Goal: Task Accomplishment & Management: Use online tool/utility

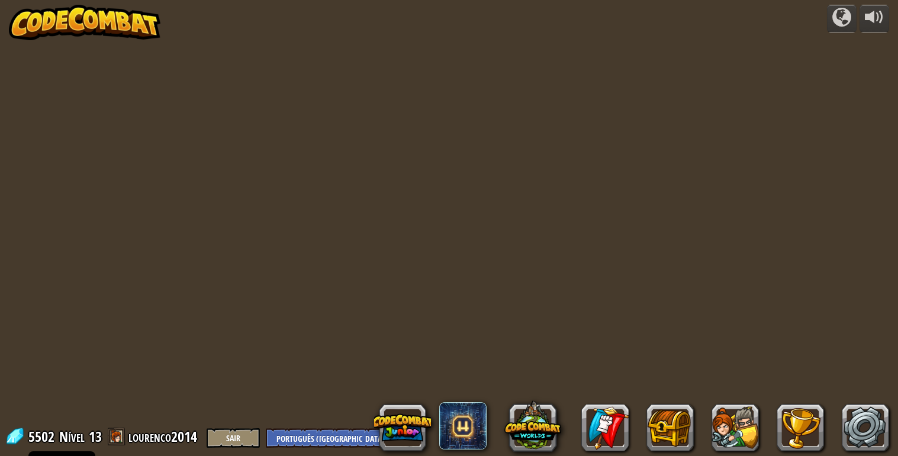
select select "pt-PT"
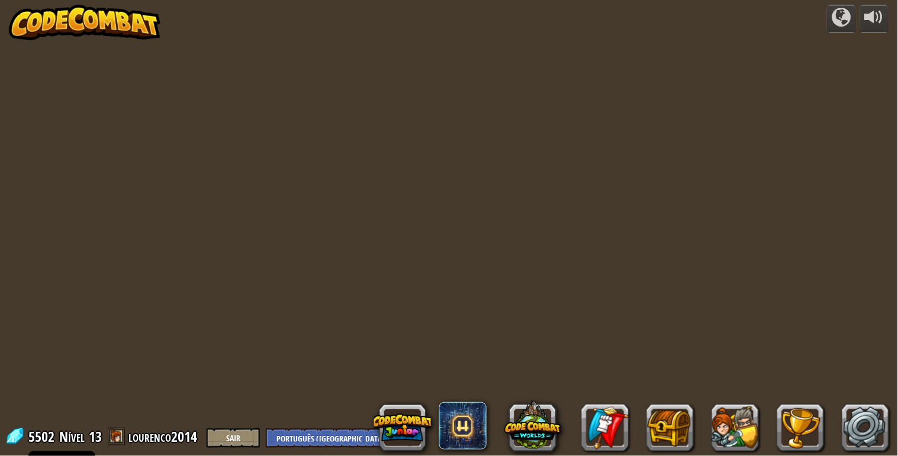
select select "pt-PT"
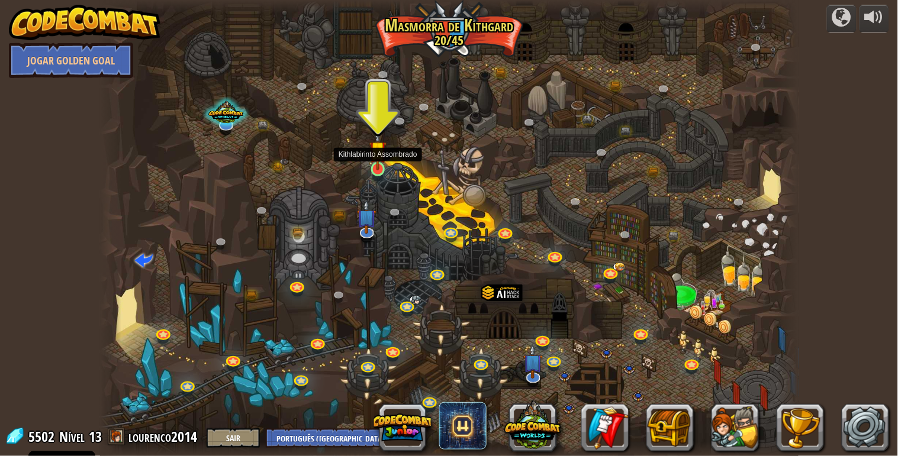
click at [377, 169] on img at bounding box center [378, 150] width 18 height 41
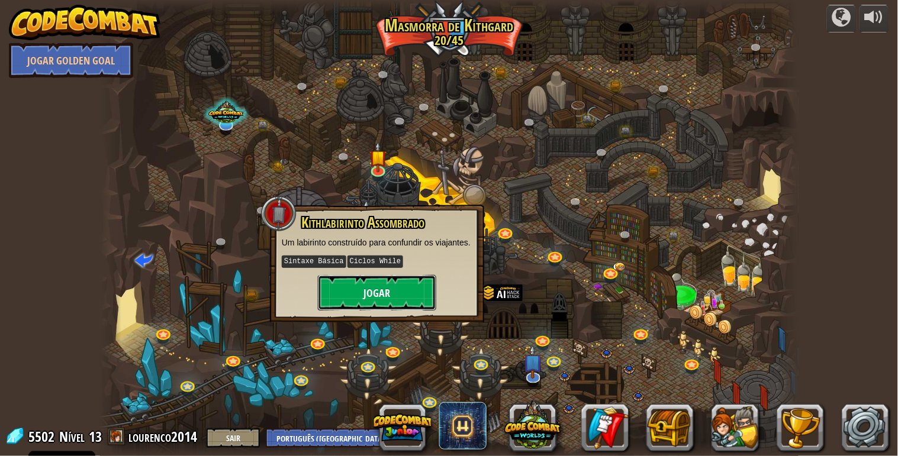
click at [395, 276] on button "Jogar" at bounding box center [377, 292] width 118 height 35
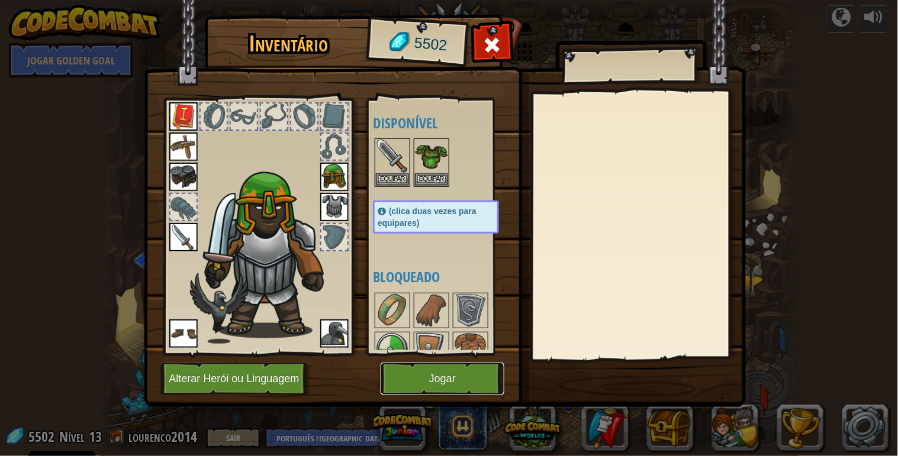
click at [406, 381] on button "Jogar" at bounding box center [442, 379] width 124 height 33
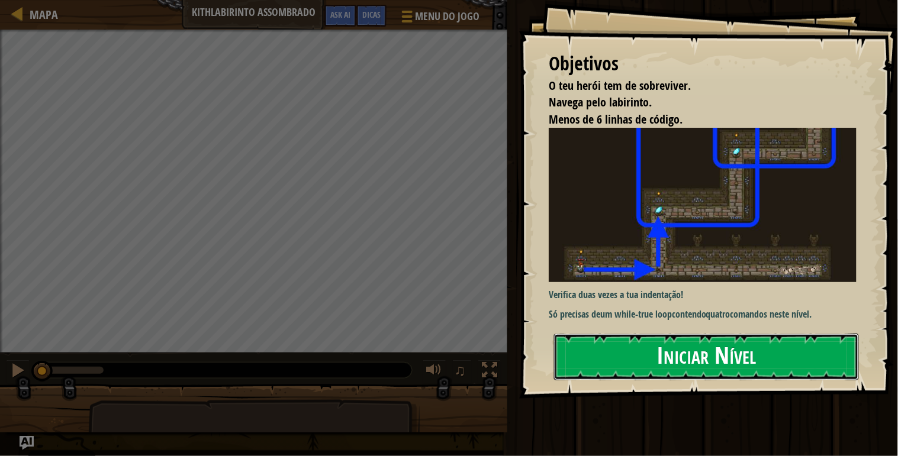
click at [814, 334] on button "Iniciar Nível" at bounding box center [706, 357] width 305 height 47
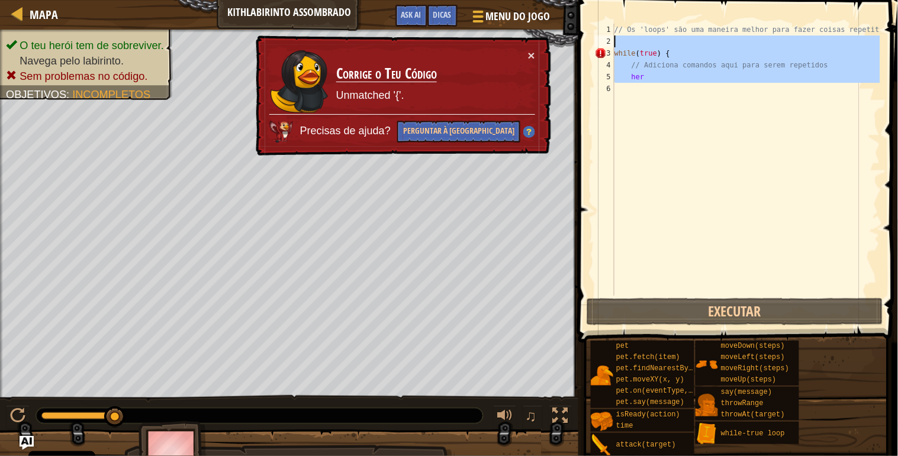
drag, startPoint x: 664, startPoint y: 86, endPoint x: 593, endPoint y: 43, distance: 82.6
click at [593, 43] on div "1 2 3 4 5 6 // Os 'loops' são uma maneira melhor para fazer coisas repetitivas.…" at bounding box center [736, 160] width 288 height 272
type textarea "while(true) {"
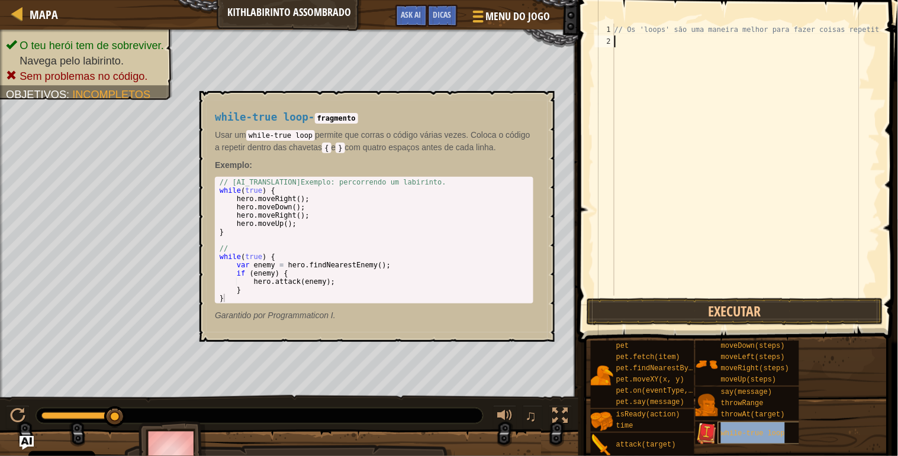
click at [732, 431] on span "while-true loop" at bounding box center [753, 434] width 64 height 8
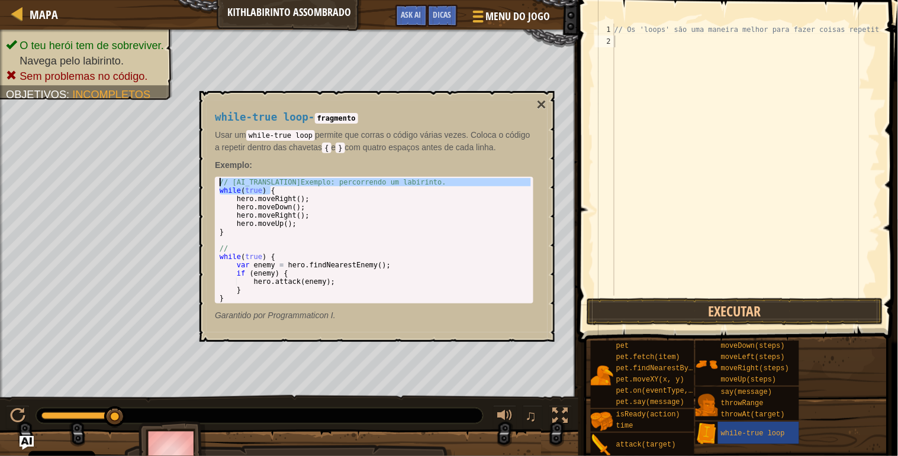
click at [192, 0] on body "Cookie Policy O CodeCombat [GEOGRAPHIC_DATA] alguns cookies essenciais e não-es…" at bounding box center [449, 0] width 898 height 0
click at [345, 206] on div "// [AI_TRANSLATION]Exemplo: percorrendo um labirinto. while ( true ) { hero . m…" at bounding box center [374, 248] width 315 height 141
drag, startPoint x: 285, startPoint y: 188, endPoint x: 216, endPoint y: 190, distance: 68.7
click at [217, 190] on div "// [AI_TRANSLATION]Exemplo: percorrendo um labirinto. while ( true ) { hero . m…" at bounding box center [374, 240] width 314 height 124
type textarea "while(true) {"
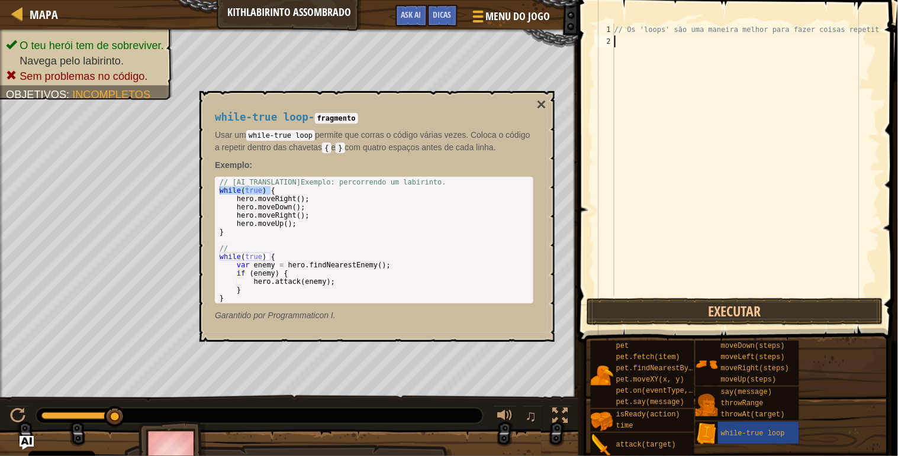
click at [636, 44] on div "// Os 'loops' são uma maneira melhor para fazer coisas repetitivas." at bounding box center [746, 172] width 268 height 296
paste textarea "while(true) {"
type textarea "while(true) {"
drag, startPoint x: 660, startPoint y: 133, endPoint x: 626, endPoint y: 114, distance: 38.4
click at [660, 132] on div "// Os 'loops' são uma maneira melhor para fazer coisas repetitivas. while ( tru…" at bounding box center [746, 172] width 268 height 296
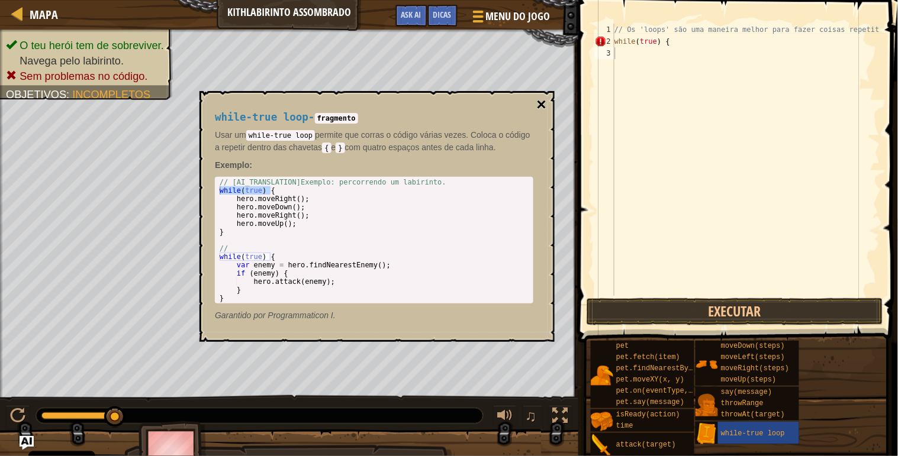
click at [543, 105] on button "×" at bounding box center [541, 104] width 9 height 17
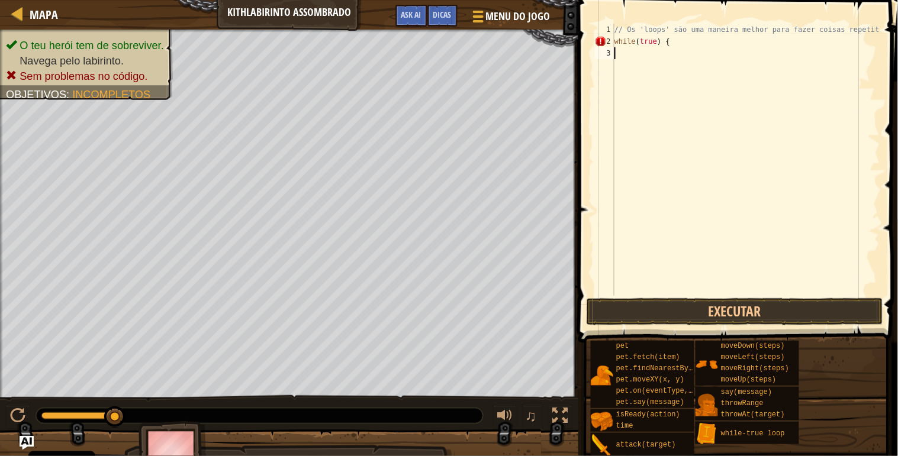
click at [621, 57] on div "// Os 'loops' são uma maneira melhor para fazer coisas repetitivas. while ( tru…" at bounding box center [746, 172] width 268 height 296
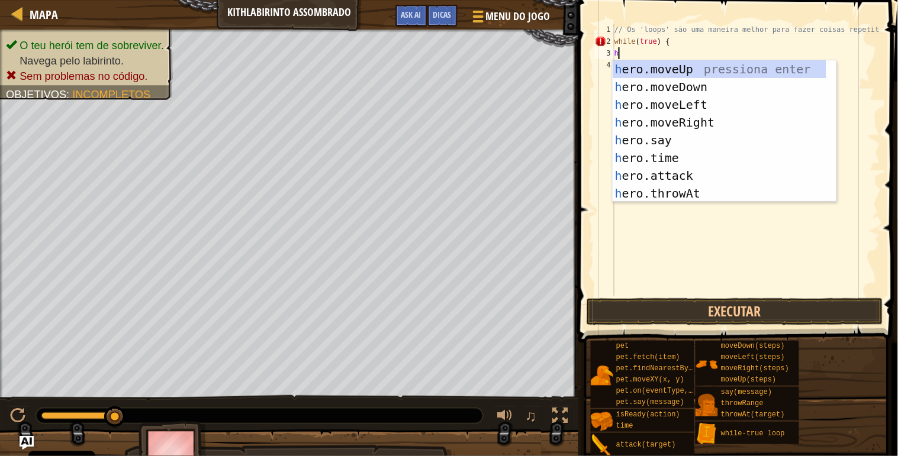
type textarea "her"
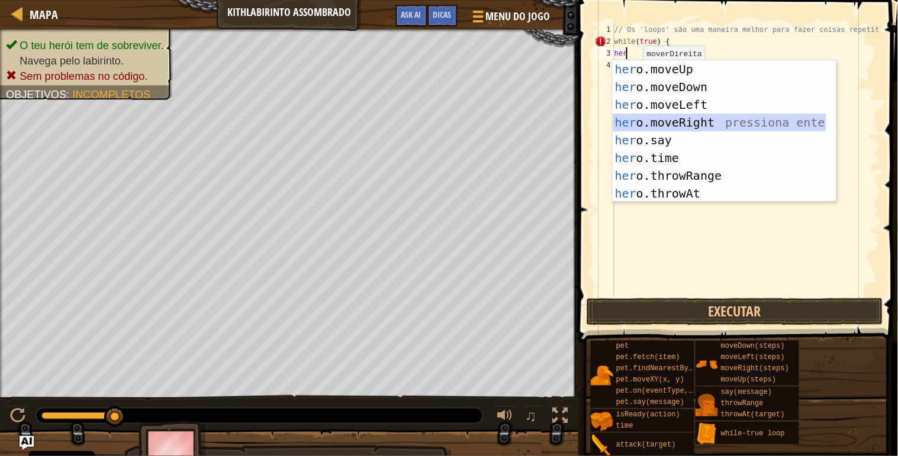
click at [719, 127] on div "her o.moveUp pressiona enter her o.moveDown pressiona enter her o.moveLeft pres…" at bounding box center [719, 148] width 214 height 177
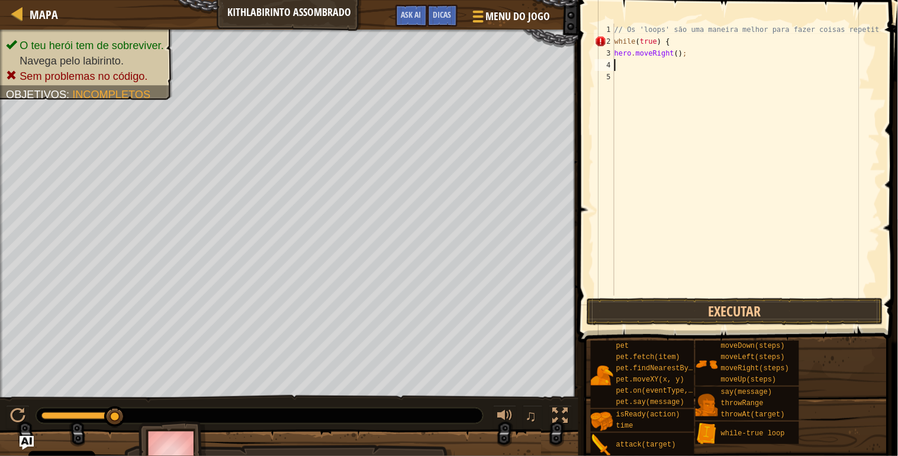
click at [653, 67] on div "// Os 'loops' são uma maneira melhor para fazer coisas repetitivas. while ( tru…" at bounding box center [746, 172] width 268 height 296
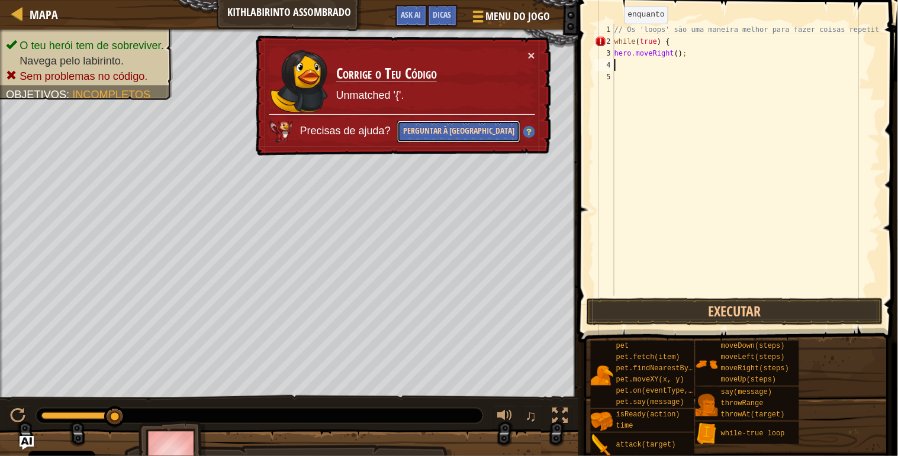
click at [489, 138] on button "Perguntar à [GEOGRAPHIC_DATA]" at bounding box center [458, 132] width 123 height 22
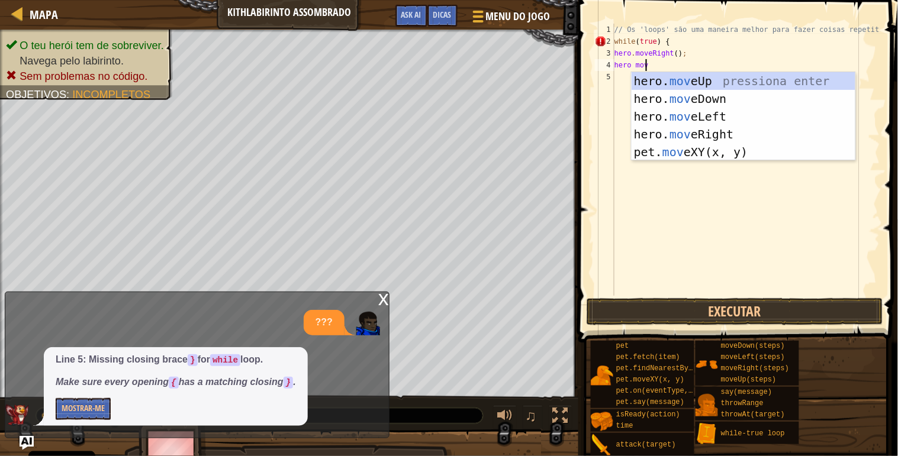
scroll to position [5, 2]
type textarea "hero move"
click at [715, 75] on div "hero. move Up pressiona enter hero. move Down pressiona enter hero. move Left p…" at bounding box center [743, 134] width 224 height 124
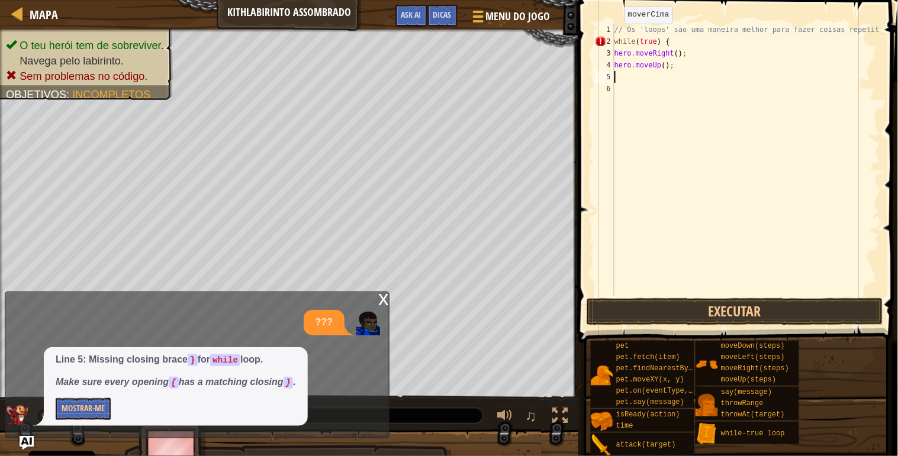
scroll to position [5, 0]
click at [661, 66] on div "// Os 'loops' são uma maneira melhor para fazer coisas repetitivas. while ( tru…" at bounding box center [746, 172] width 268 height 296
click at [673, 52] on div "// Os 'loops' são uma maneira melhor para fazer coisas repetitivas. while ( tru…" at bounding box center [746, 172] width 268 height 296
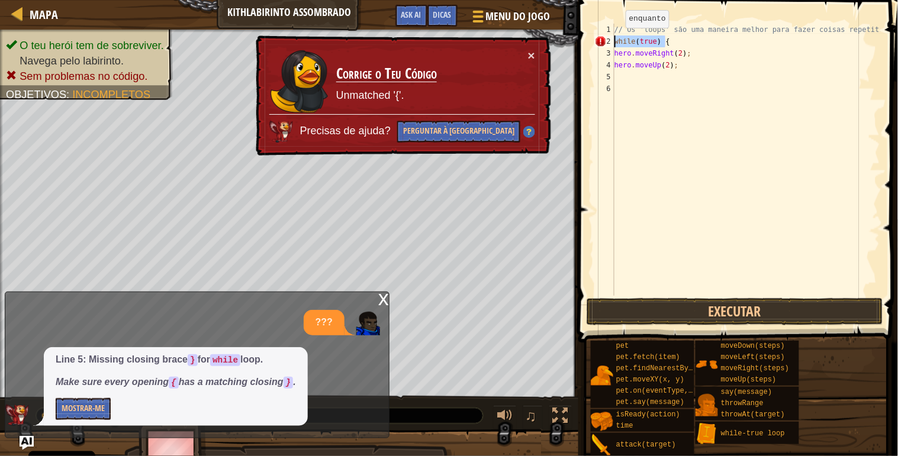
drag, startPoint x: 672, startPoint y: 43, endPoint x: 611, endPoint y: 39, distance: 60.5
click at [611, 39] on div "hero.moveRight(2); 1 2 3 4 5 6 // Os 'loops' são uma maneira melhor para fazer …" at bounding box center [736, 160] width 288 height 272
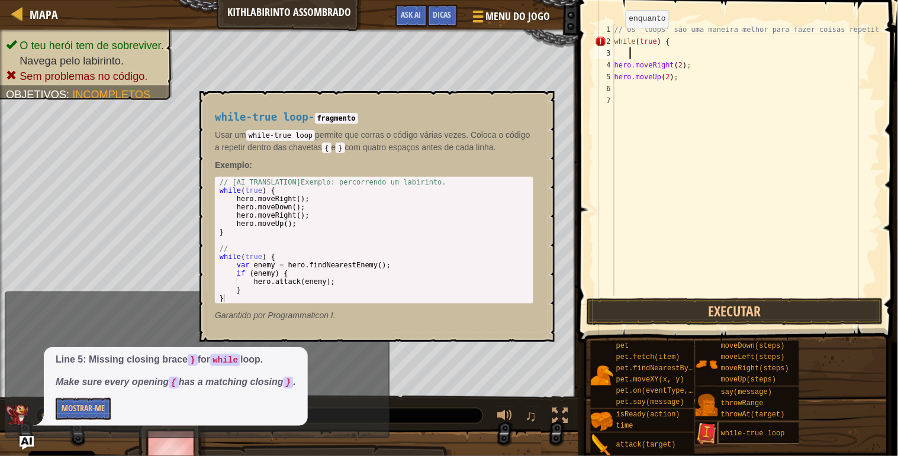
type textarea "while(true) {"
click at [719, 430] on div "while-true loop" at bounding box center [763, 433] width 90 height 22
click at [728, 432] on span "while-true loop" at bounding box center [753, 434] width 64 height 8
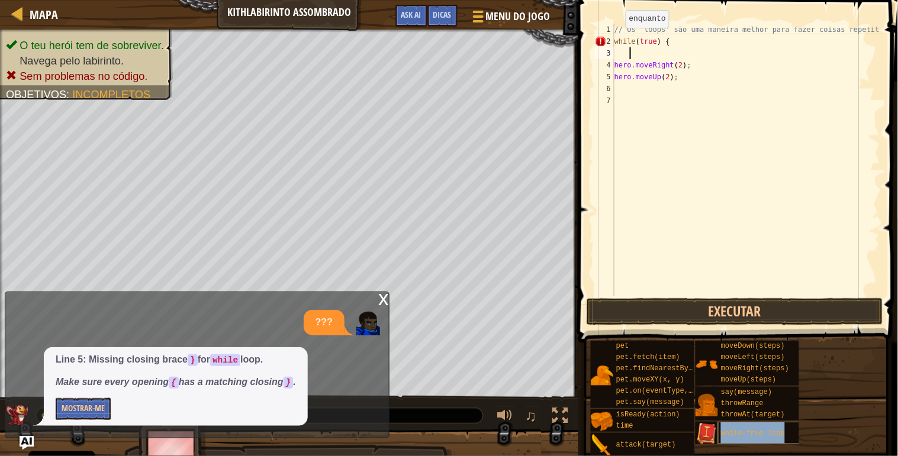
click at [744, 438] on div "while-true loop" at bounding box center [763, 433] width 90 height 22
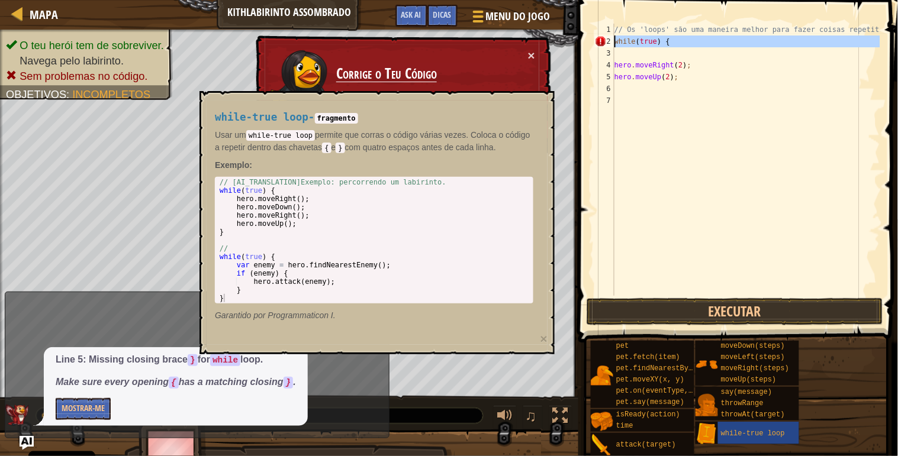
click at [614, 39] on div "2" at bounding box center [605, 41] width 20 height 12
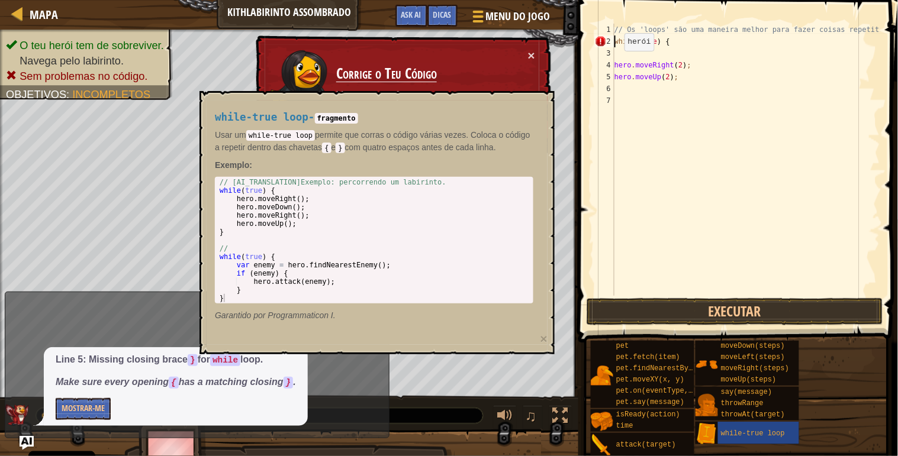
type textarea "while(true) {"
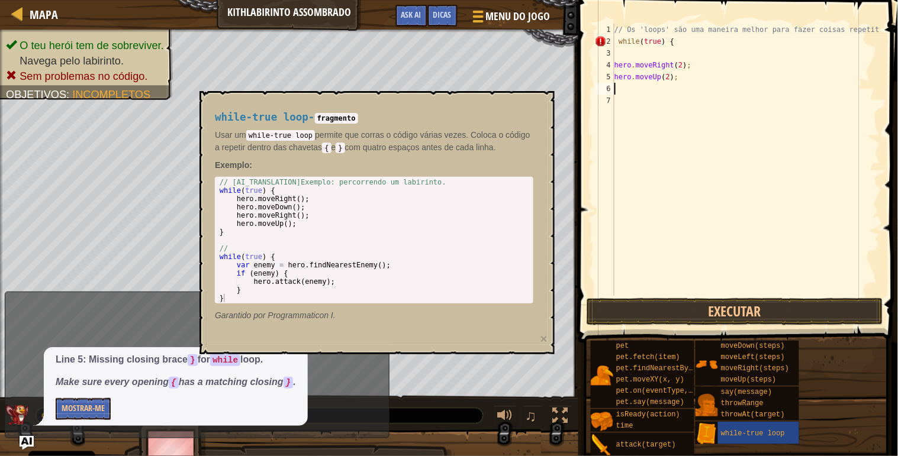
scroll to position [5, 0]
drag, startPoint x: 742, startPoint y: 91, endPoint x: 770, endPoint y: 91, distance: 27.8
drag, startPoint x: 770, startPoint y: 91, endPoint x: 634, endPoint y: 43, distance: 144.3
click at [634, 43] on div "// Os 'loops' são uma maneira melhor para fazer coisas repetitivas. while ( tru…" at bounding box center [746, 172] width 268 height 296
type textarea "while(true) {"
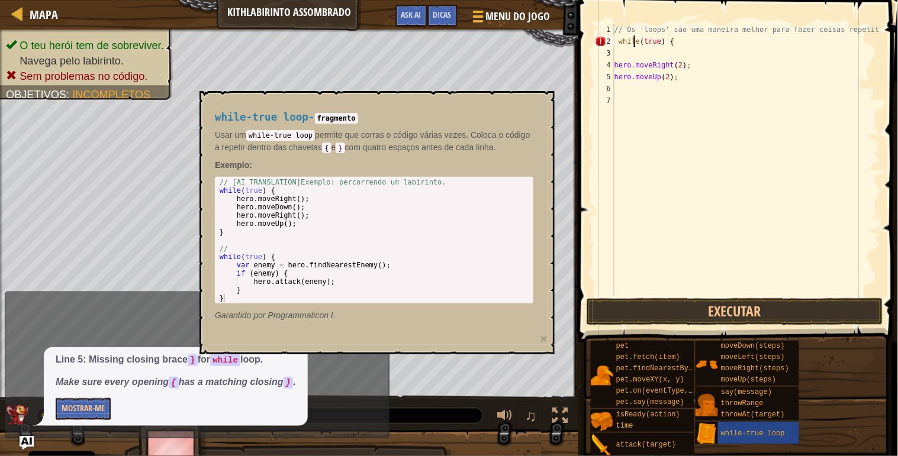
click at [624, 52] on div "// Os 'loops' são uma maneira melhor para fazer coisas repetitivas. while ( tru…" at bounding box center [746, 172] width 268 height 296
drag, startPoint x: 610, startPoint y: 64, endPoint x: 685, endPoint y: 67, distance: 75.2
click at [685, 67] on div "1 2 3 4 5 6 7 // Os 'loops' são uma maneira melhor para fazer coisas repetitiva…" at bounding box center [736, 160] width 288 height 272
type textarea "hero.moveRight(2); hero.moveUp(2);"
click at [644, 53] on div "// Os 'loops' são uma maneira melhor para fazer coisas repetitivas. while ( tru…" at bounding box center [746, 172] width 268 height 296
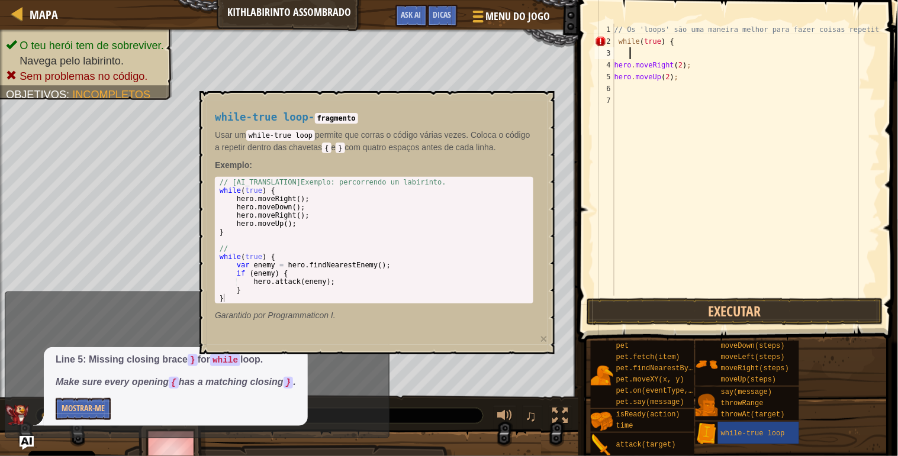
paste textarea
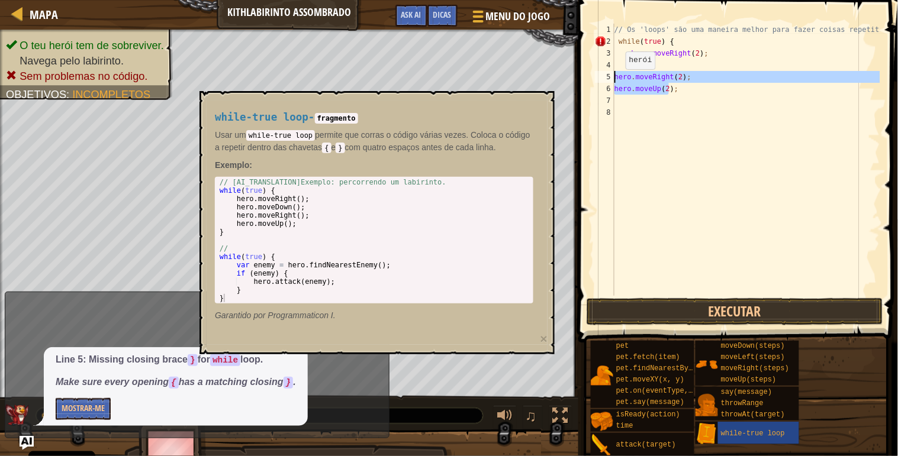
drag, startPoint x: 671, startPoint y: 91, endPoint x: 595, endPoint y: 79, distance: 76.6
click at [595, 79] on div "1 2 3 4 5 6 7 8 // Os 'loops' são uma maneira melhor para fazer coisas repetiti…" at bounding box center [736, 160] width 288 height 272
type textarea "hero.moveRight(2); hero.moveUp(2);"
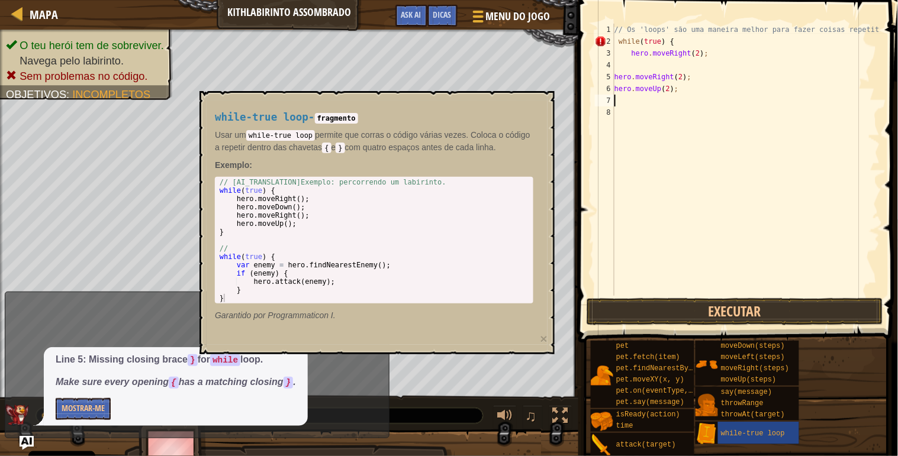
drag, startPoint x: 690, startPoint y: 96, endPoint x: 685, endPoint y: 95, distance: 6.2
click at [685, 95] on div "// Os 'loops' são uma maneira melhor para fazer coisas repetitivas. while ( tru…" at bounding box center [746, 172] width 268 height 296
drag, startPoint x: 684, startPoint y: 93, endPoint x: 608, endPoint y: 85, distance: 76.1
click at [608, 85] on div "1 2 3 4 5 6 7 8 // Os 'loops' são uma maneira melhor para fazer coisas repetiti…" at bounding box center [736, 160] width 288 height 272
type textarea "hero.moveUp(2);"
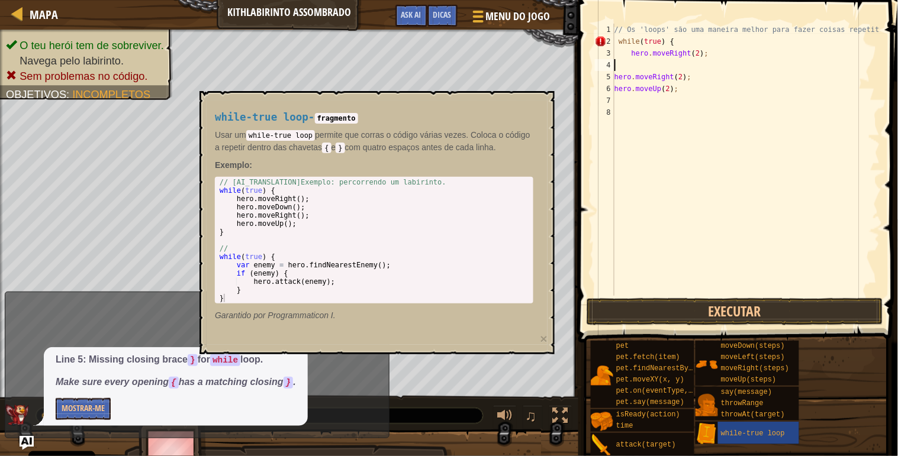
click at [654, 67] on div "// Os 'loops' são uma maneira melhor para fazer coisas repetitivas. while ( tru…" at bounding box center [746, 172] width 268 height 296
click at [654, 62] on div "// Os 'loops' são uma maneira melhor para fazer coisas repetitivas. while ( tru…" at bounding box center [746, 172] width 268 height 296
click at [710, 54] on div "// Os 'loops' são uma maneira melhor para fazer coisas repetitivas. while ( tru…" at bounding box center [746, 172] width 268 height 296
type textarea "hero.moveRight(2);"
paste textarea "hero.moveUp(2);"
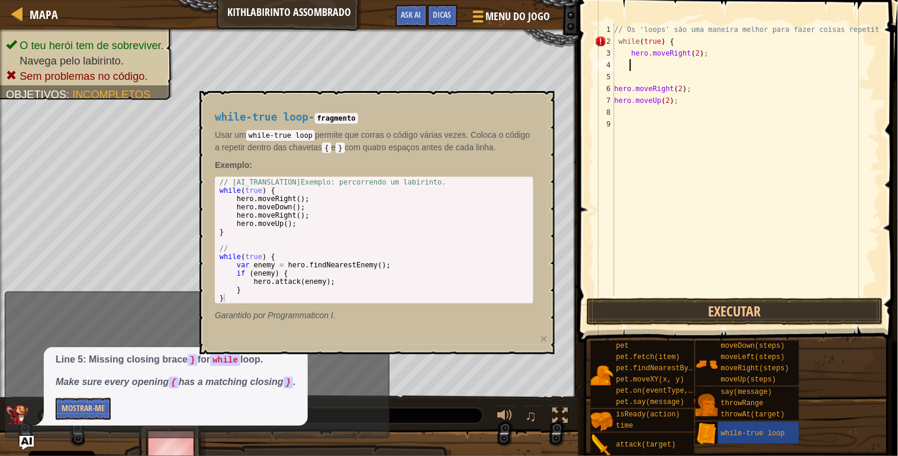
type textarea "hero.moveUp(2);"
click at [682, 107] on div "// Os 'loops' são uma maneira melhor para fazer coisas repetitivas. while ( tru…" at bounding box center [746, 172] width 268 height 296
click at [693, 99] on div "// Os 'loops' são uma maneira melhor para fazer coisas repetitivas. while ( tru…" at bounding box center [746, 172] width 268 height 296
type textarea "h"
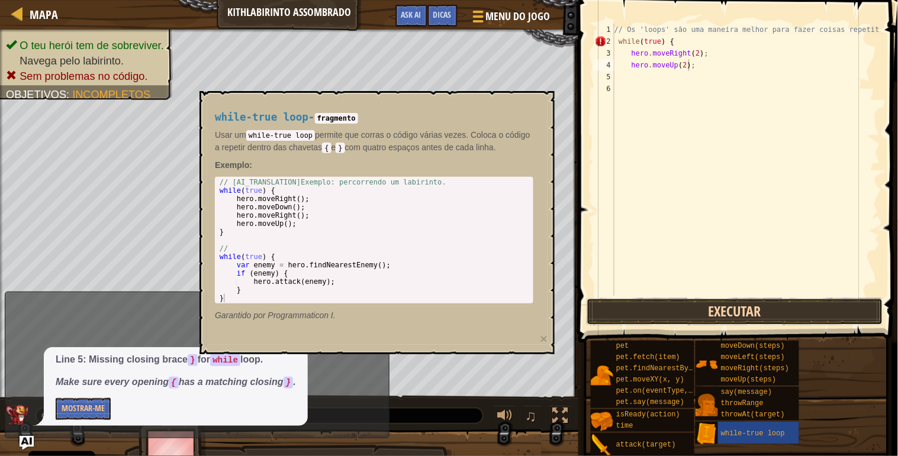
click at [704, 315] on button "Executar" at bounding box center [734, 311] width 296 height 27
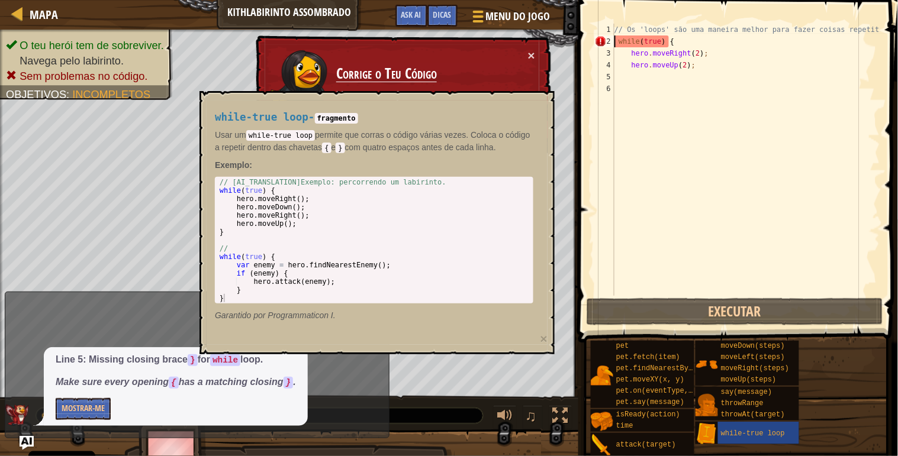
click at [616, 44] on div "// Os 'loops' são uma maneira melhor para fazer coisas repetitivas. while ( tru…" at bounding box center [746, 172] width 268 height 296
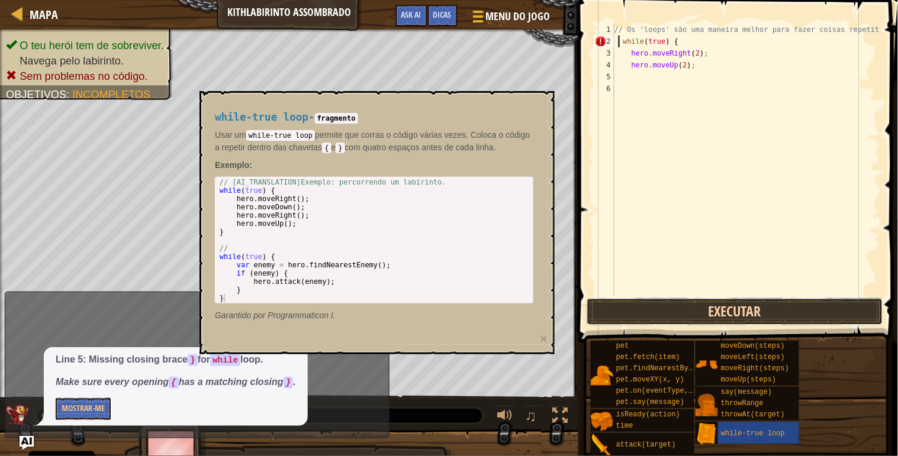
click at [657, 308] on button "Executar" at bounding box center [734, 311] width 296 height 27
type textarea "while(true) {"
click at [752, 306] on button "Executar" at bounding box center [734, 311] width 296 height 27
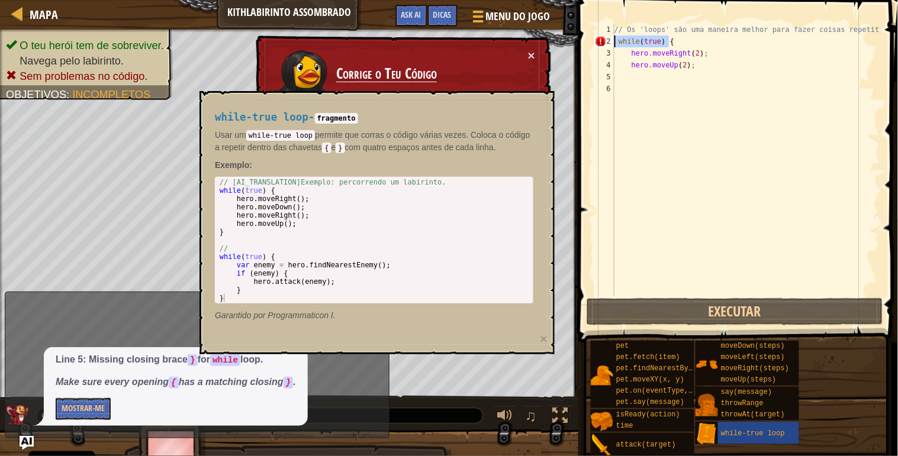
drag, startPoint x: 685, startPoint y: 40, endPoint x: 576, endPoint y: 35, distance: 109.5
click at [576, 35] on div "while(true) { 1 2 3 4 5 6 // Os 'loops' são uma maneira melhor para fazer coisa…" at bounding box center [735, 194] width 323 height 377
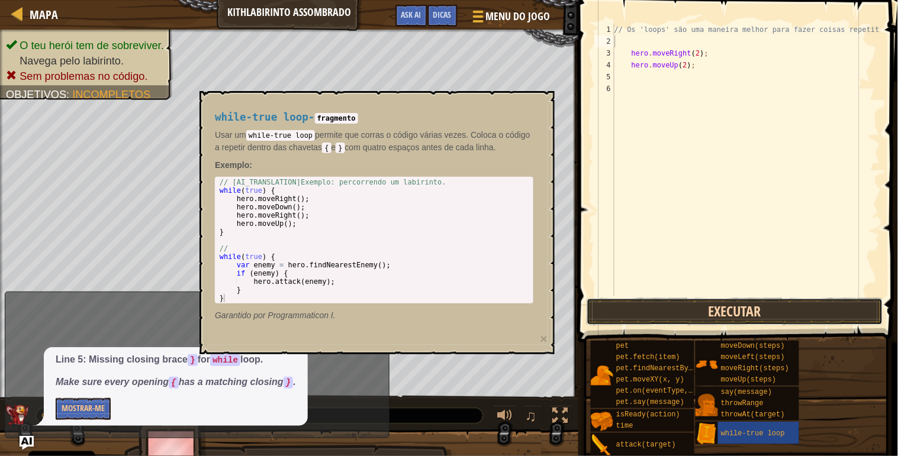
click at [659, 308] on button "Executar" at bounding box center [734, 311] width 296 height 27
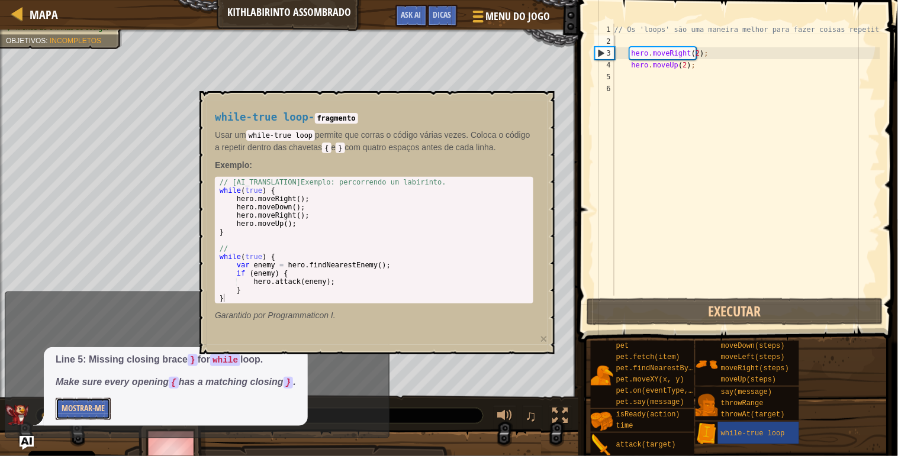
click at [91, 409] on button "Mostrar-me" at bounding box center [83, 409] width 55 height 22
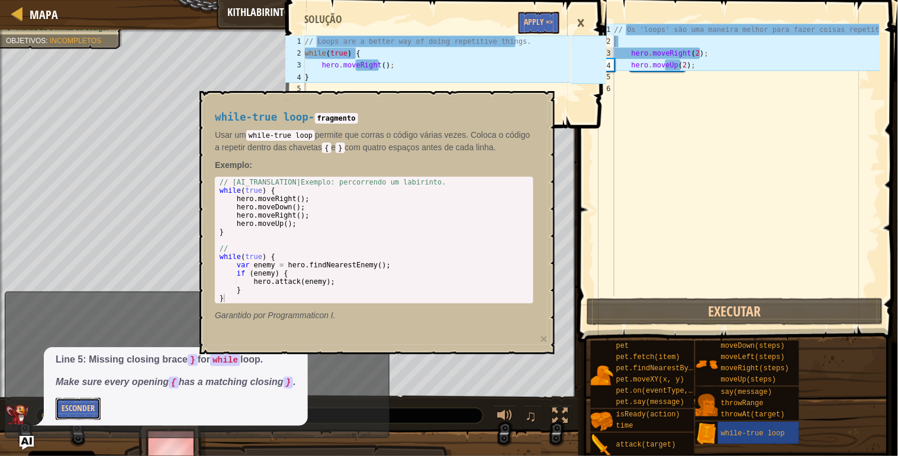
click at [91, 409] on button "Esconder" at bounding box center [78, 409] width 45 height 22
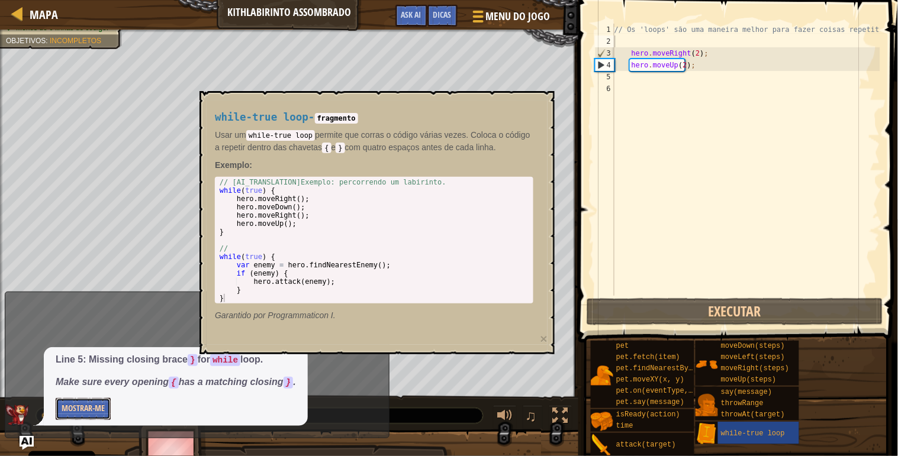
click at [91, 410] on button "Mostrar-me" at bounding box center [83, 409] width 55 height 22
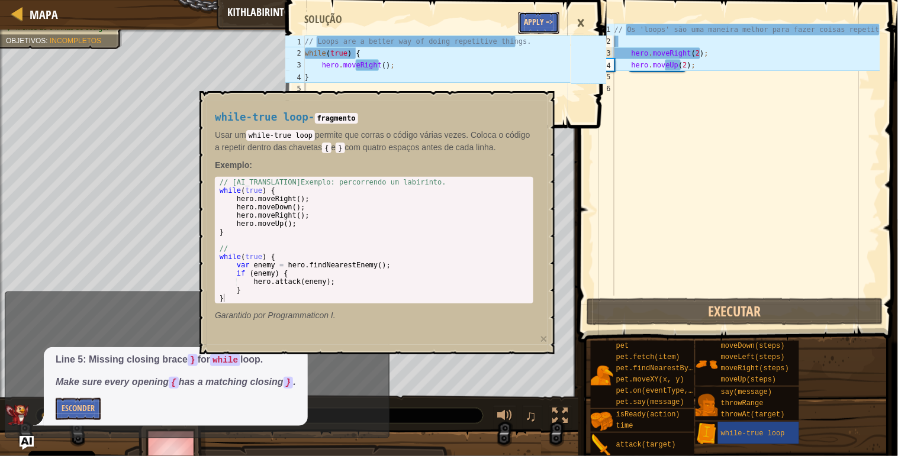
click at [534, 15] on button "Apply =>" at bounding box center [538, 23] width 41 height 22
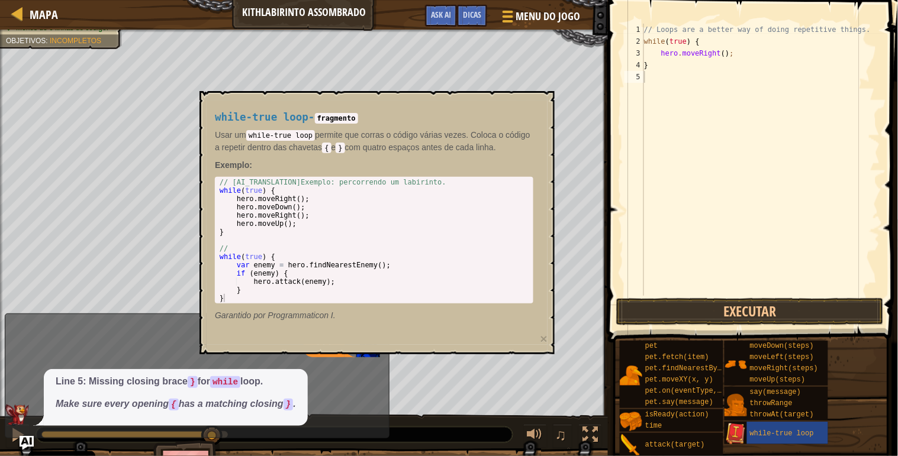
click at [738, 438] on img at bounding box center [735, 434] width 22 height 22
click at [758, 437] on span "while-true loop" at bounding box center [782, 434] width 64 height 8
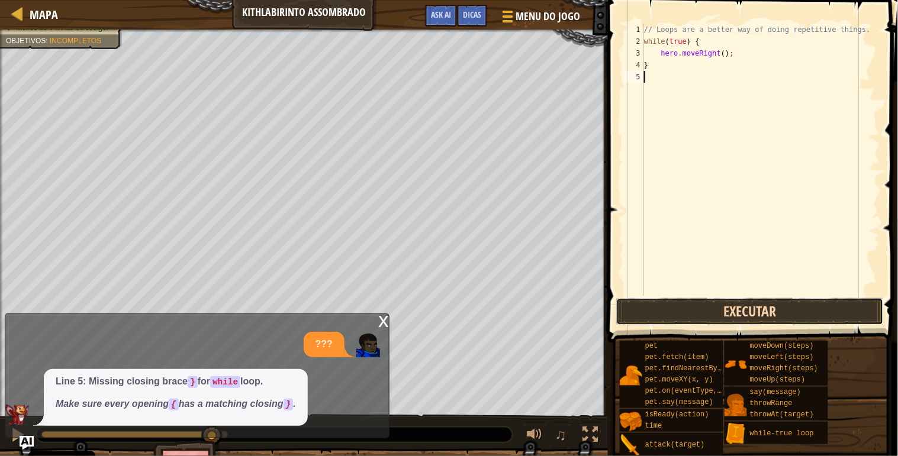
click at [664, 314] on button "Executar" at bounding box center [749, 311] width 267 height 27
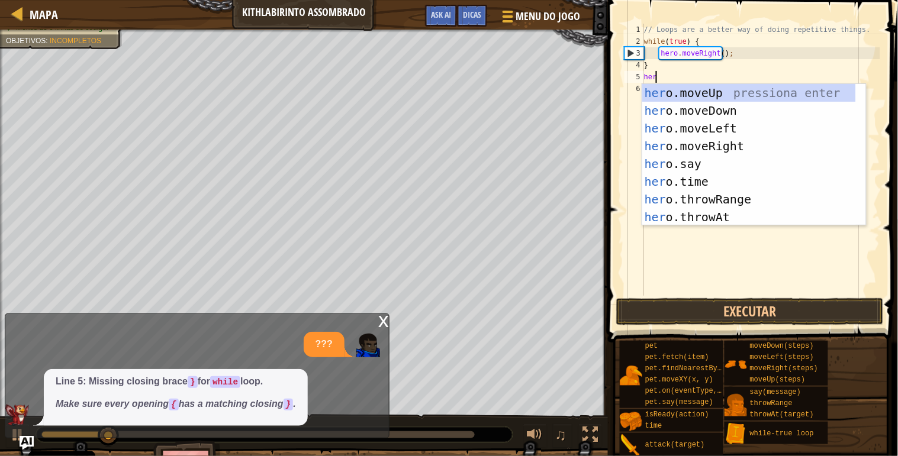
type textarea "hero"
click at [731, 95] on div "hero .moveUp pressiona enter hero .moveDown pressiona enter hero .moveLeft pres…" at bounding box center [749, 172] width 214 height 177
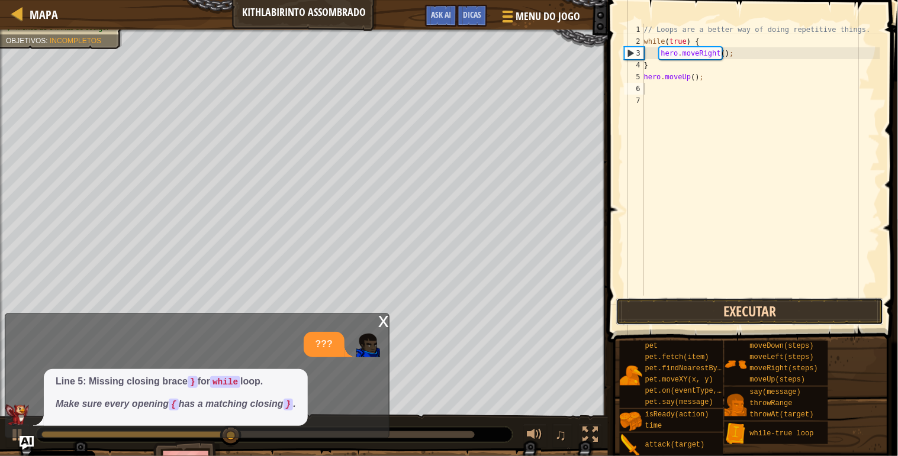
click at [754, 304] on button "Executar" at bounding box center [749, 311] width 267 height 27
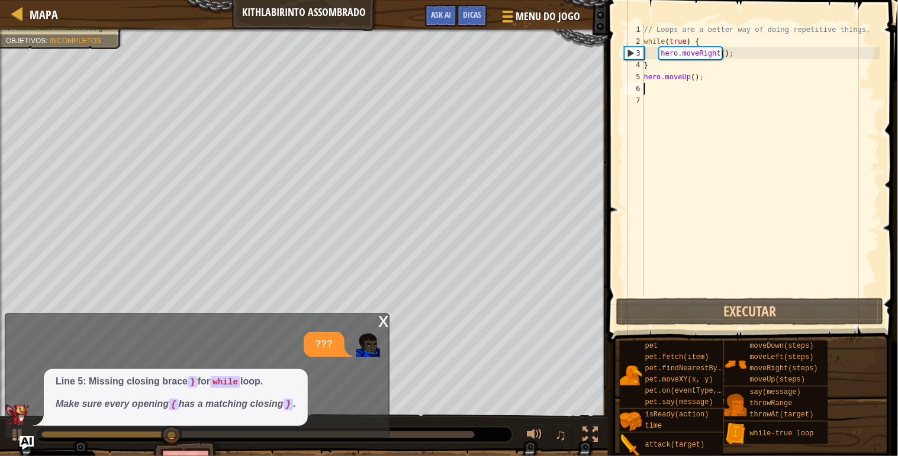
click at [673, 62] on div "// Loops are a better way of doing repetitive things. while ( true ) { hero . m…" at bounding box center [760, 172] width 238 height 296
click at [643, 62] on div "4" at bounding box center [634, 65] width 20 height 12
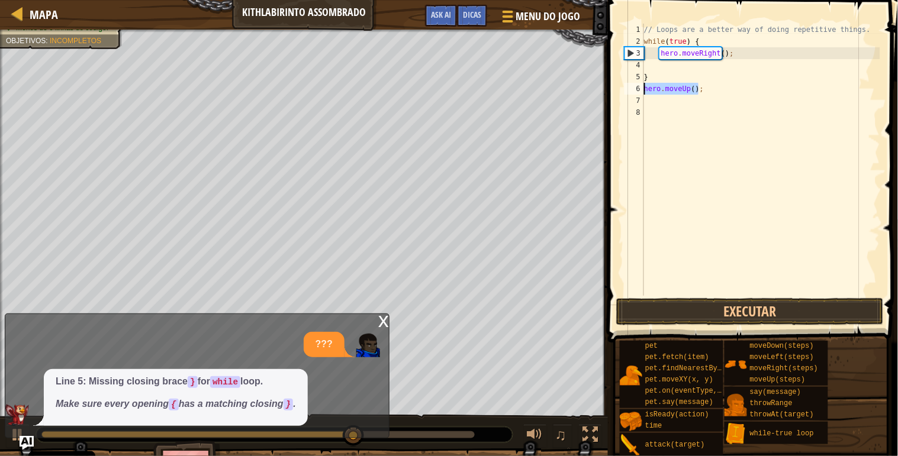
drag, startPoint x: 711, startPoint y: 93, endPoint x: 641, endPoint y: 87, distance: 70.7
click at [641, 87] on div "} 1 2 3 4 5 6 7 8 // Loops are a better way of doing repetitive things. while (…" at bounding box center [751, 160] width 258 height 272
type textarea "hero.moveUp();"
click at [659, 77] on div "// Loops are a better way of doing repetitive things. while ( true ) { hero . m…" at bounding box center [760, 172] width 238 height 296
type textarea "}"
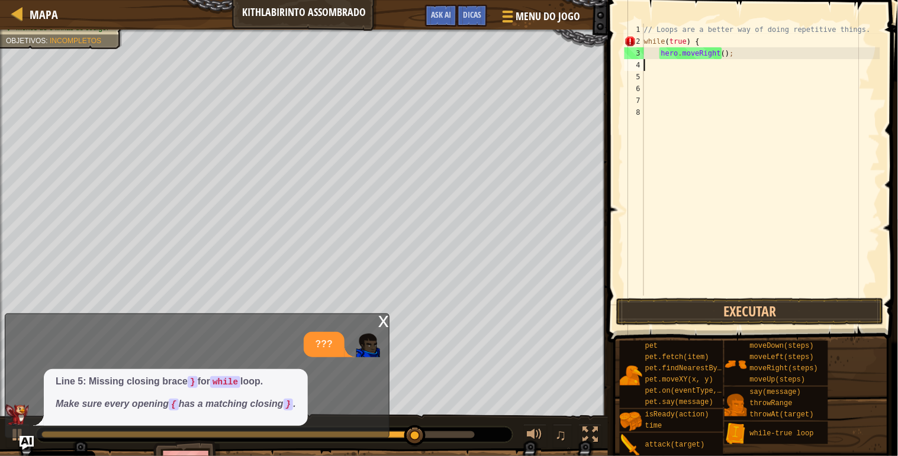
click at [656, 63] on div "// Loops are a better way of doing repetitive things. while ( true ) { hero . m…" at bounding box center [760, 172] width 238 height 296
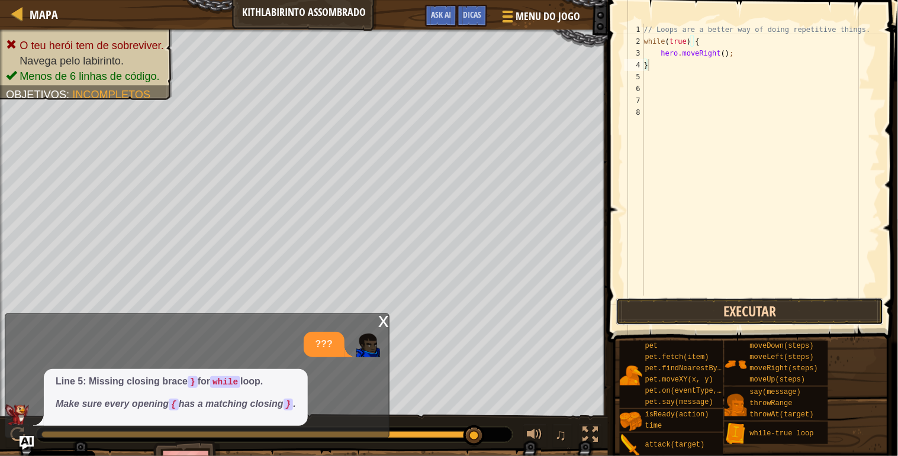
click at [700, 305] on button "Executar" at bounding box center [749, 311] width 267 height 27
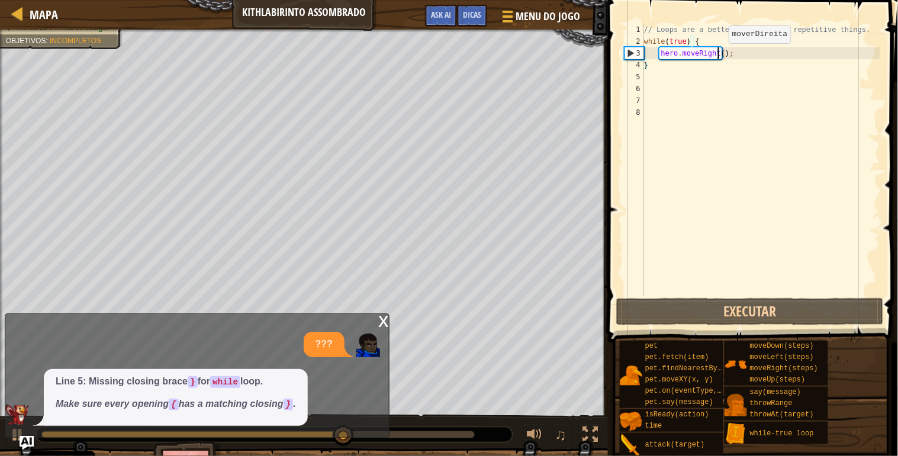
click at [718, 55] on div "// Loops are a better way of doing repetitive things. while ( true ) { hero . m…" at bounding box center [760, 172] width 238 height 296
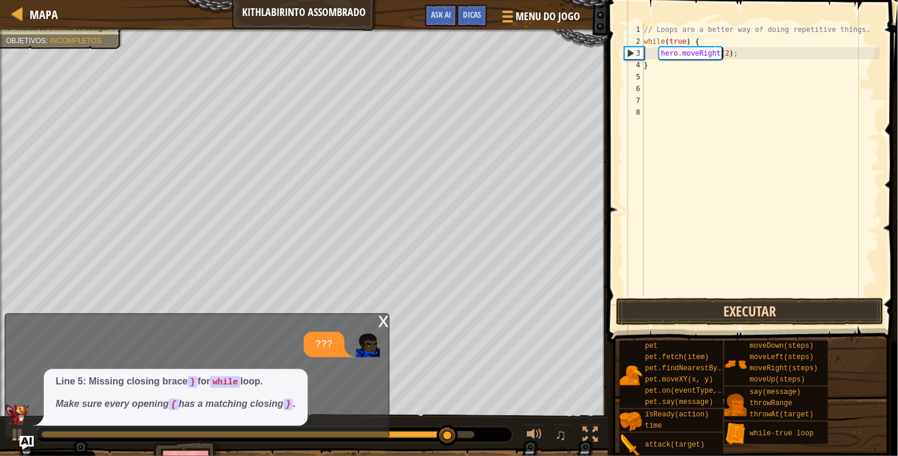
type textarea "hero.moveRight(2);"
drag, startPoint x: 701, startPoint y: 317, endPoint x: 701, endPoint y: 310, distance: 6.5
click at [701, 312] on button "Executar" at bounding box center [749, 311] width 267 height 27
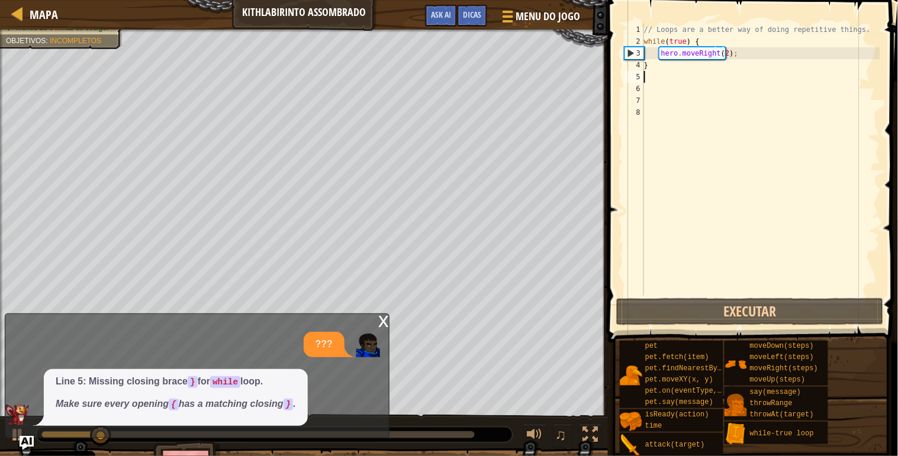
click at [675, 71] on div "// Loops are a better way of doing repetitive things. while ( true ) { hero . m…" at bounding box center [760, 172] width 238 height 296
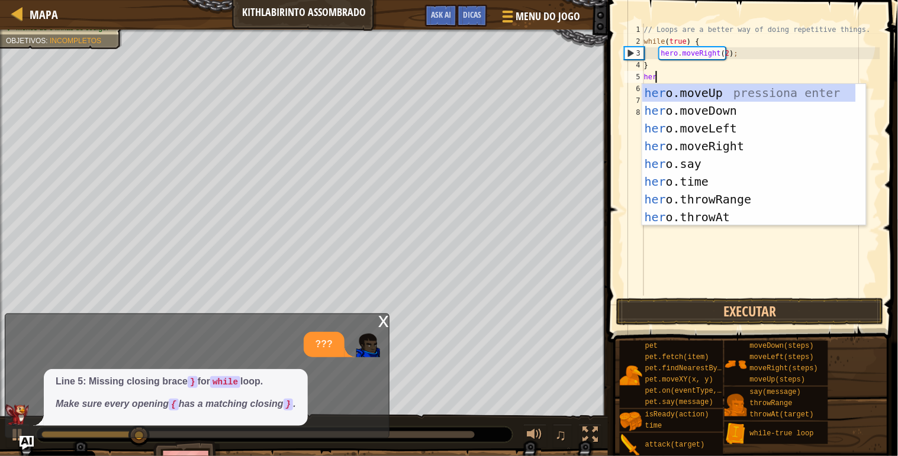
type textarea "hero"
click at [696, 89] on div "hero .moveUp pressiona enter hero .moveDown pressiona enter hero .moveLeft pres…" at bounding box center [749, 172] width 214 height 177
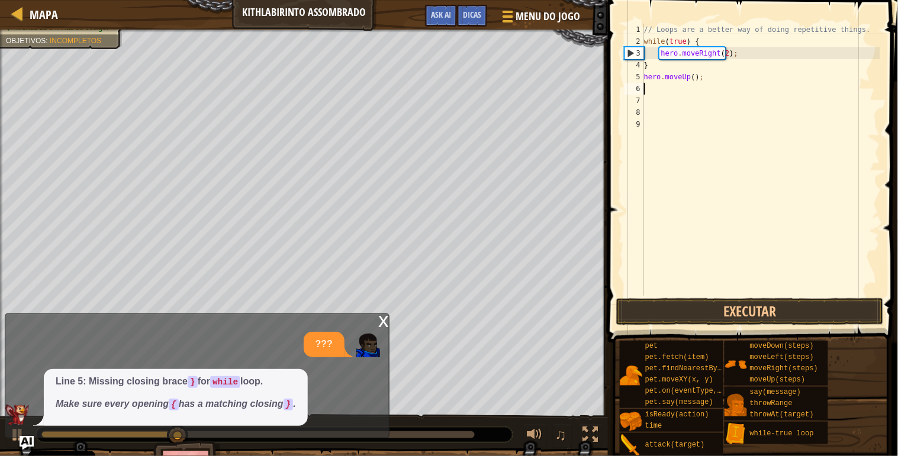
scroll to position [5, 0]
click at [691, 77] on div "// Loops are a better way of doing repetitive things. while ( true ) { hero . m…" at bounding box center [760, 172] width 238 height 296
type textarea "hero.moveUp(2);"
click at [675, 90] on div "// Loops are a better way of doing repetitive things. while ( true ) { hero . m…" at bounding box center [760, 172] width 238 height 296
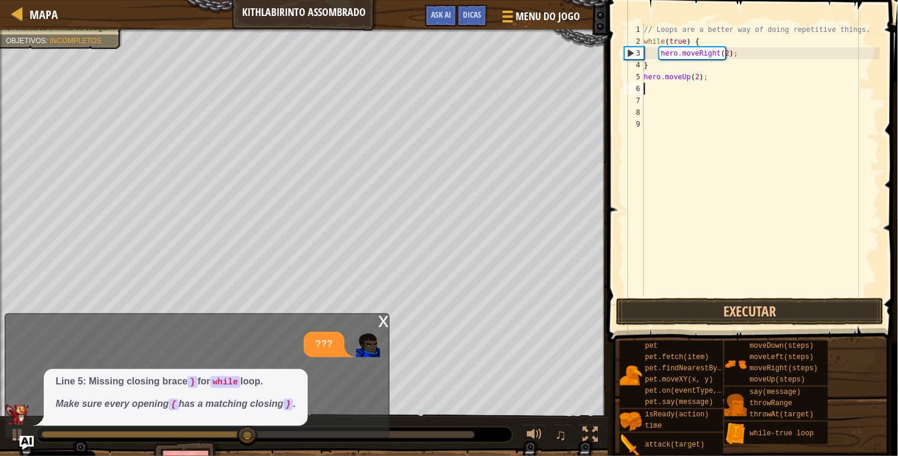
scroll to position [5, 0]
type textarea "="
type textarea "}"
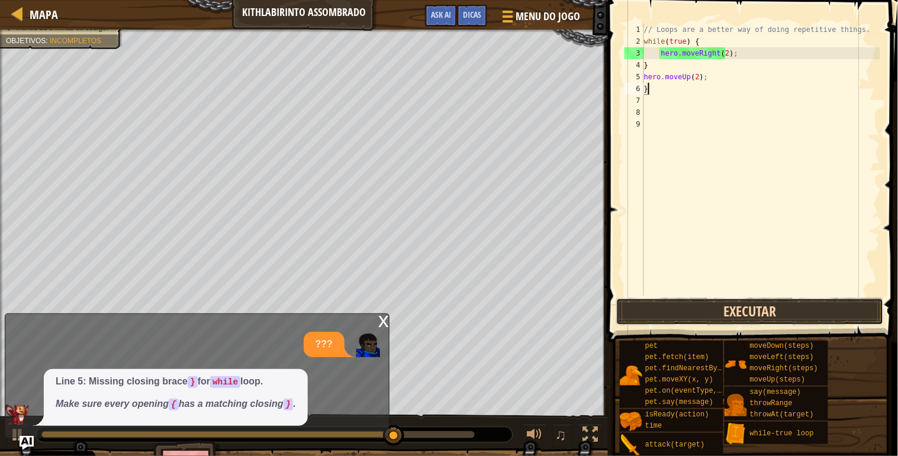
click at [669, 299] on button "Executar" at bounding box center [749, 311] width 267 height 27
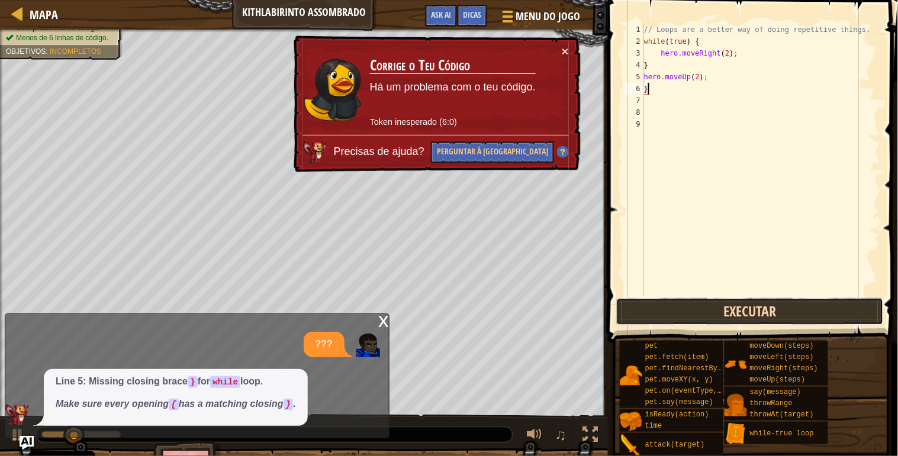
click at [666, 304] on button "Executar" at bounding box center [749, 311] width 267 height 27
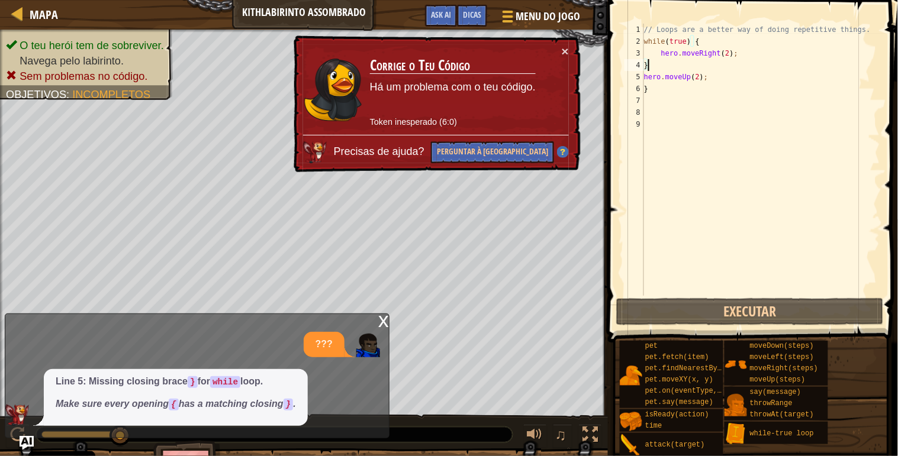
click at [663, 67] on div "// Loops are a better way of doing repetitive things. while ( true ) { hero . m…" at bounding box center [760, 172] width 238 height 296
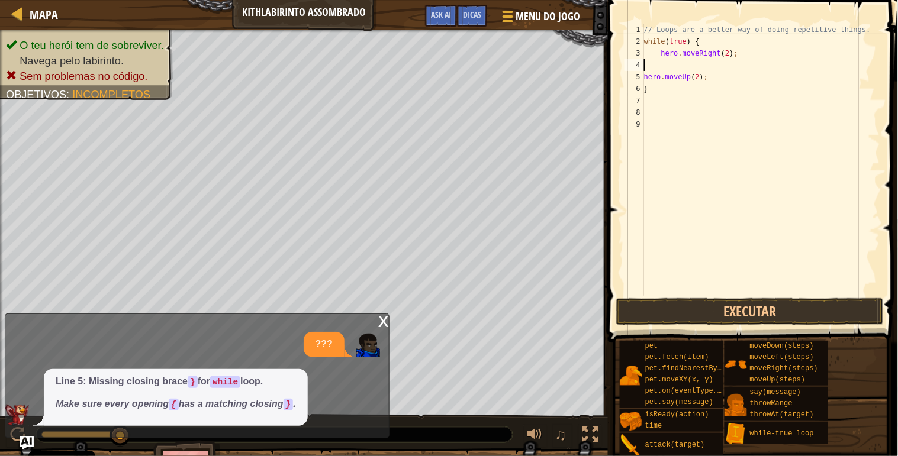
type textarea "hero.moveRight(2);"
click at [696, 312] on button "Executar" at bounding box center [749, 311] width 267 height 27
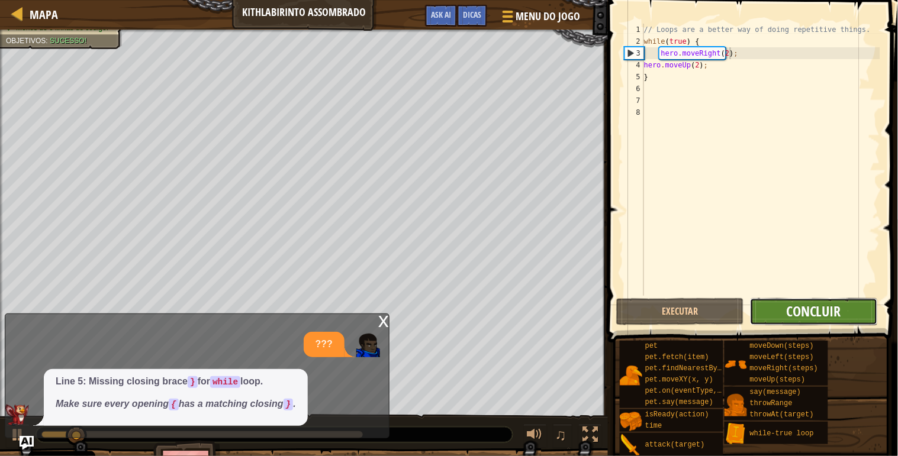
click at [788, 304] on span "Concluir" at bounding box center [813, 311] width 55 height 19
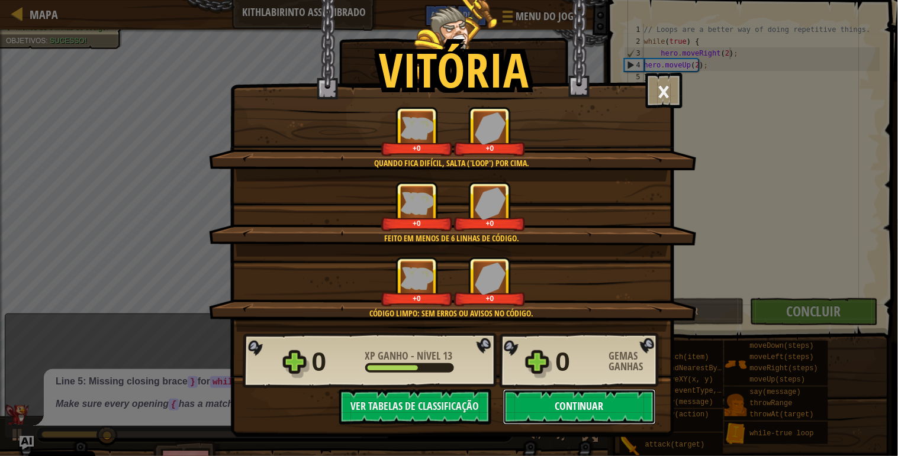
click at [625, 409] on button "Continuar" at bounding box center [579, 406] width 153 height 35
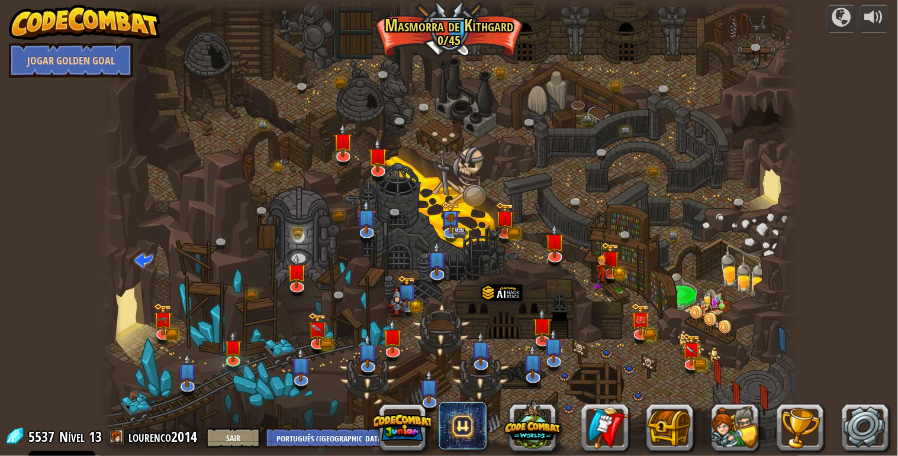
select select "pt-PT"
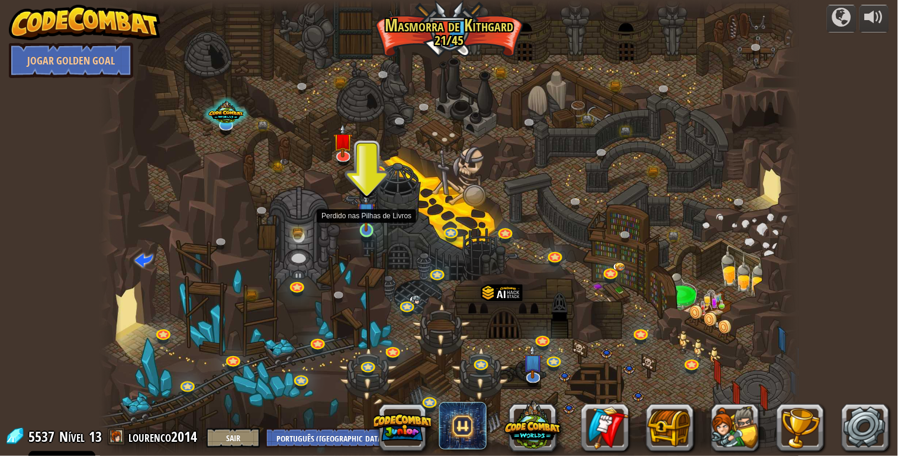
click at [364, 231] on img at bounding box center [366, 211] width 18 height 41
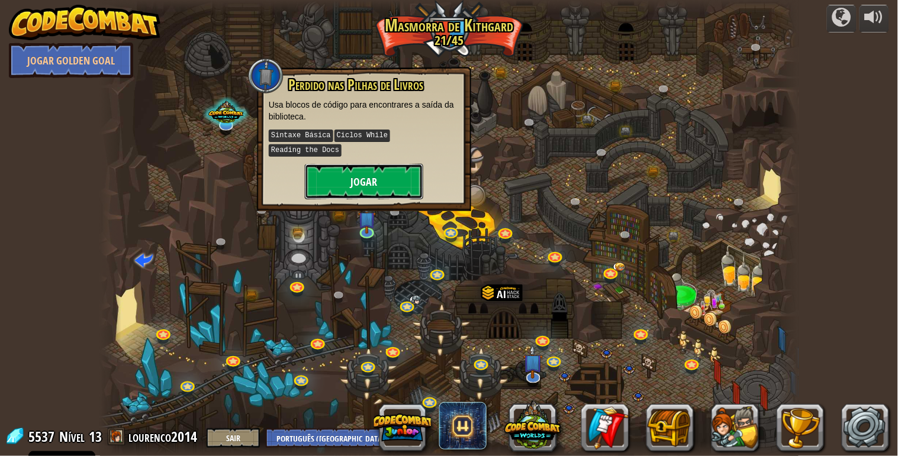
click at [392, 182] on button "Jogar" at bounding box center [364, 181] width 118 height 35
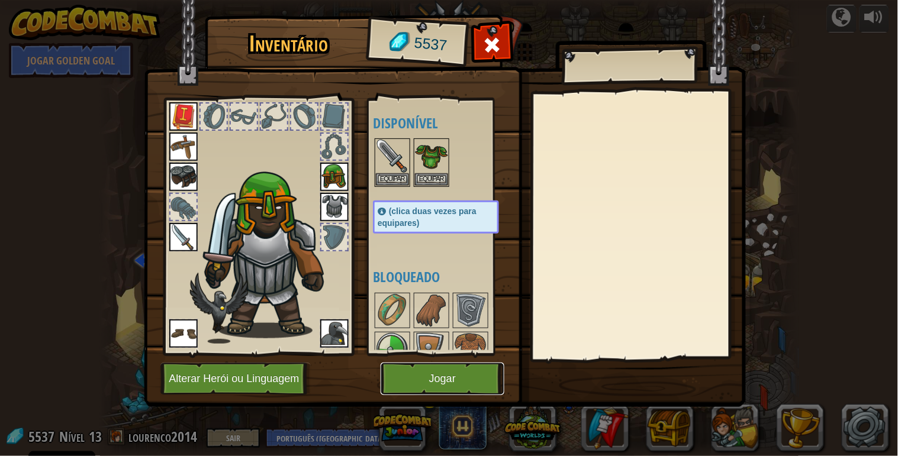
click at [412, 367] on button "Jogar" at bounding box center [442, 379] width 124 height 33
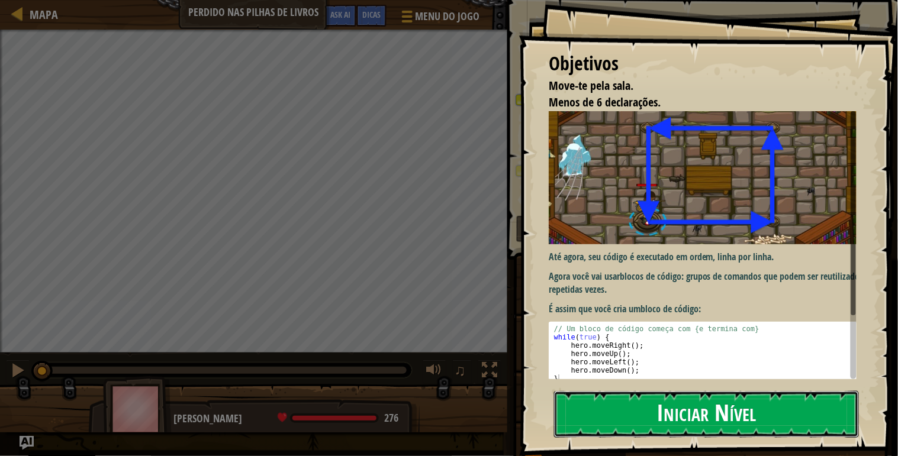
click at [645, 400] on button "Iniciar Nível" at bounding box center [706, 414] width 305 height 47
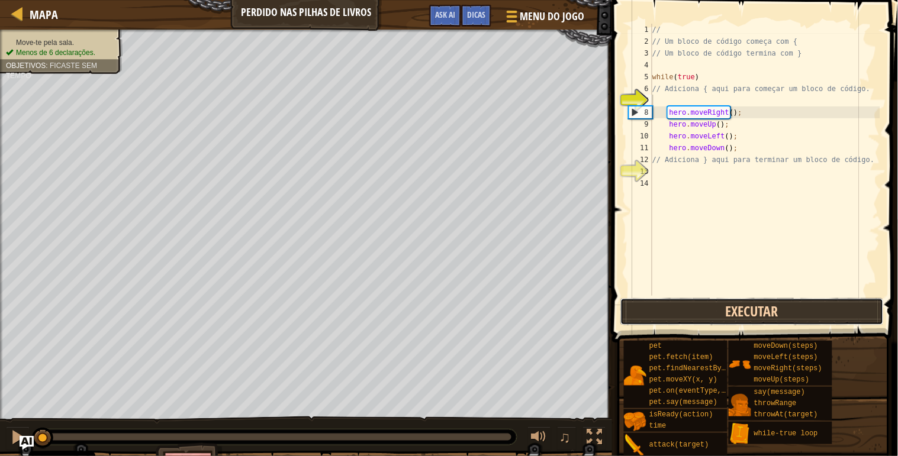
click at [735, 315] on button "Executar" at bounding box center [751, 311] width 263 height 27
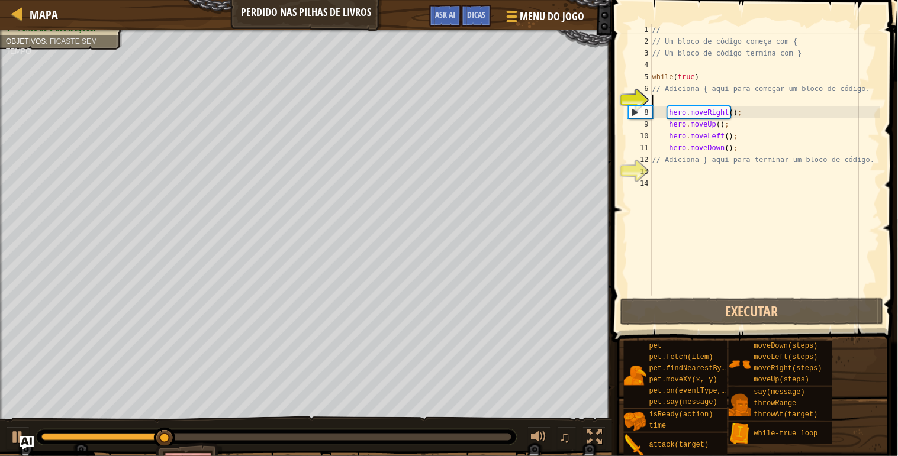
click at [702, 96] on div "// // Um bloco de código começa com { // Um bloco de código termina com } while…" at bounding box center [765, 172] width 230 height 296
drag, startPoint x: 701, startPoint y: 75, endPoint x: 637, endPoint y: 76, distance: 63.3
click at [637, 76] on div "1 2 3 4 5 6 7 8 9 10 11 12 13 14 // // Um bloco de código começa com { // Um bl…" at bounding box center [753, 160] width 254 height 272
type textarea "while(true)"
click at [684, 99] on div "// // Um bloco de código começa com { // Um bloco de código termina com } while…" at bounding box center [765, 172] width 230 height 296
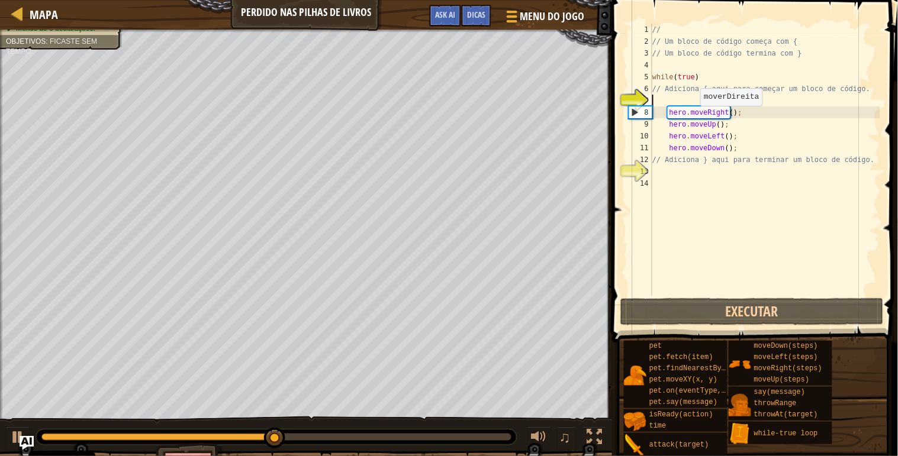
paste textarea "while(true)"
type textarea "while(true)"
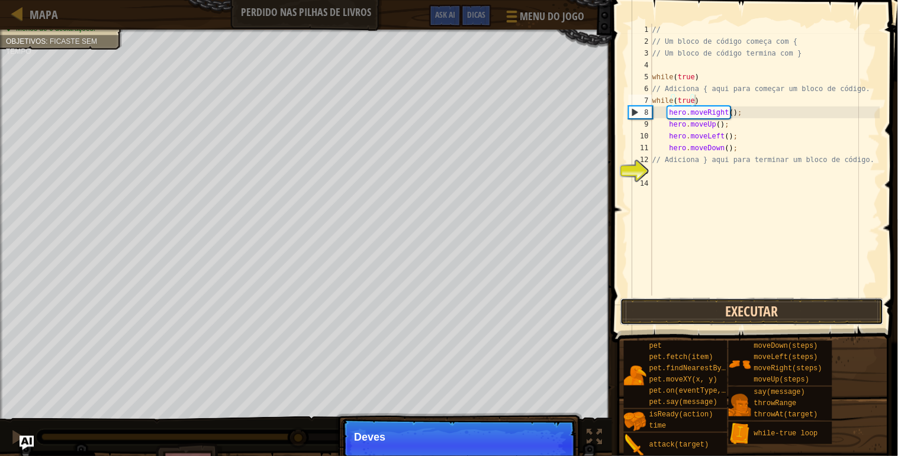
click at [736, 321] on button "Executar" at bounding box center [751, 311] width 263 height 27
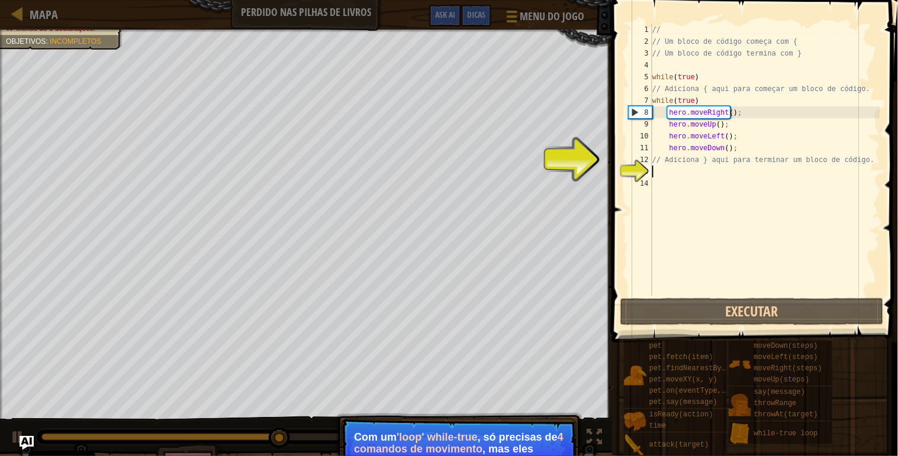
click at [689, 175] on div "// // Um bloco de código começa com { // Um bloco de código termina com } while…" at bounding box center [765, 172] width 230 height 296
click at [690, 170] on div "// // Um bloco de código começa com { // Um bloco de código termina com } while…" at bounding box center [765, 172] width 230 height 296
paste textarea "while(true)"
type textarea "while(true)"
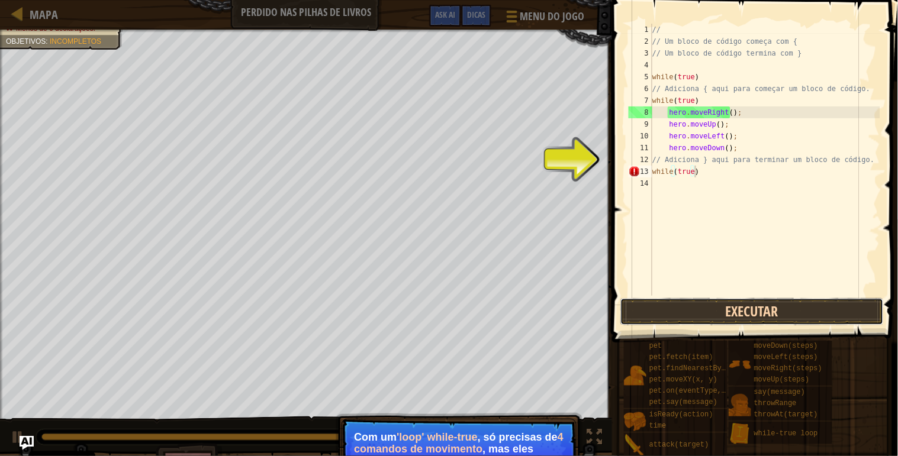
click at [673, 300] on button "Executar" at bounding box center [751, 311] width 263 height 27
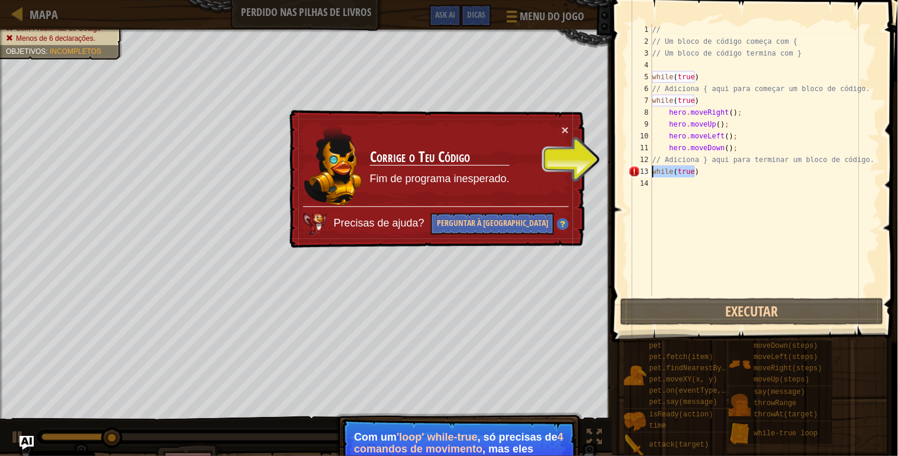
drag, startPoint x: 722, startPoint y: 173, endPoint x: 644, endPoint y: 175, distance: 78.7
click at [644, 175] on div "while(true) 1 2 3 4 5 6 7 8 9 10 11 12 13 14 // // Um bloco de código começa co…" at bounding box center [753, 160] width 254 height 272
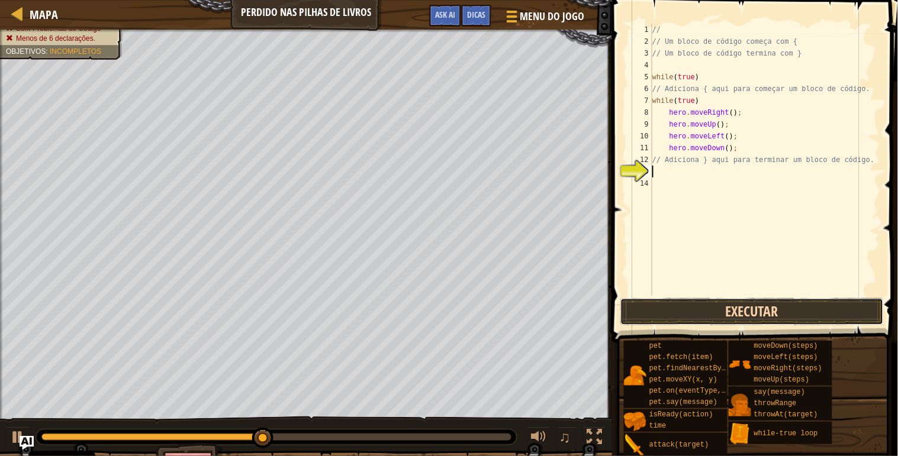
click at [722, 308] on button "Executar" at bounding box center [751, 311] width 263 height 27
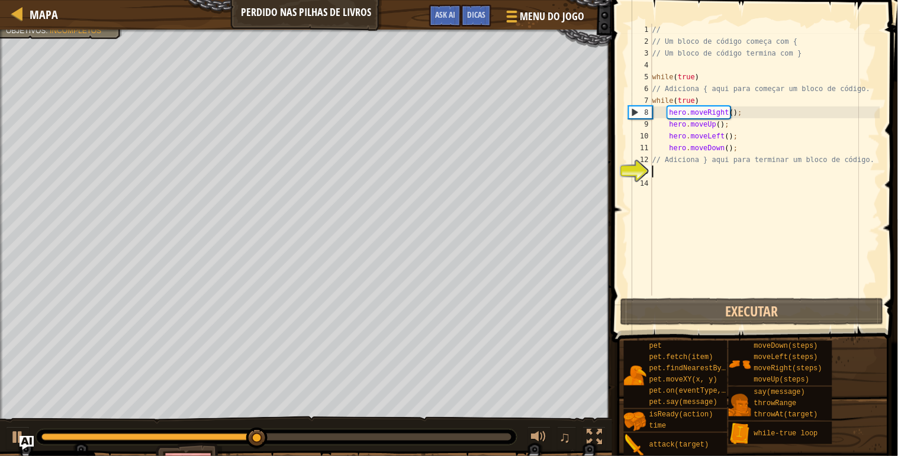
scroll to position [5, 0]
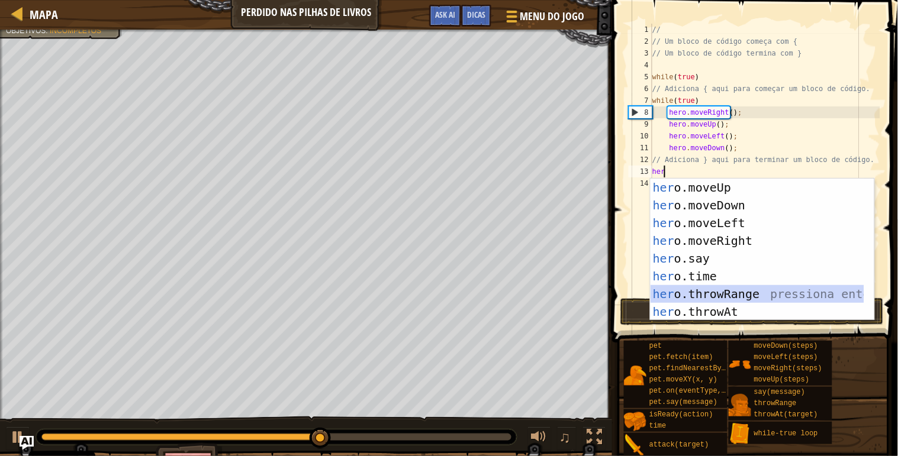
click at [766, 288] on div "her o.moveUp pressiona enter her o.moveDown pressiona enter her o.moveLeft pres…" at bounding box center [757, 267] width 214 height 177
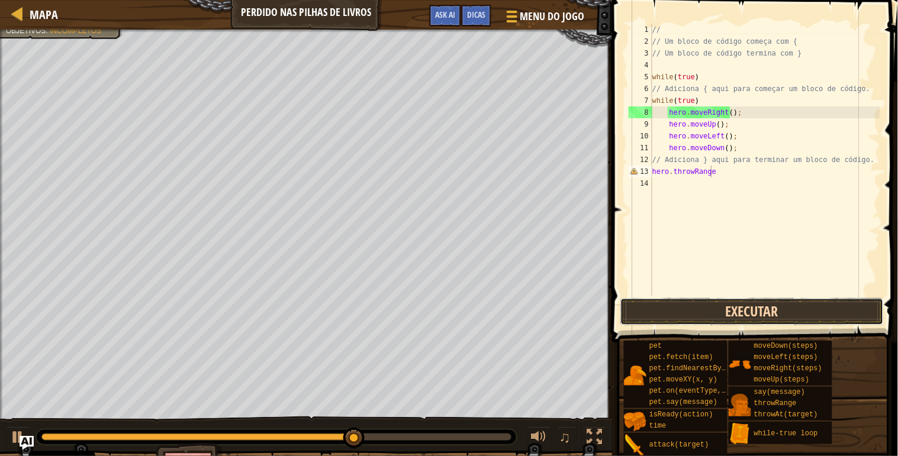
click at [756, 315] on button "Executar" at bounding box center [751, 311] width 263 height 27
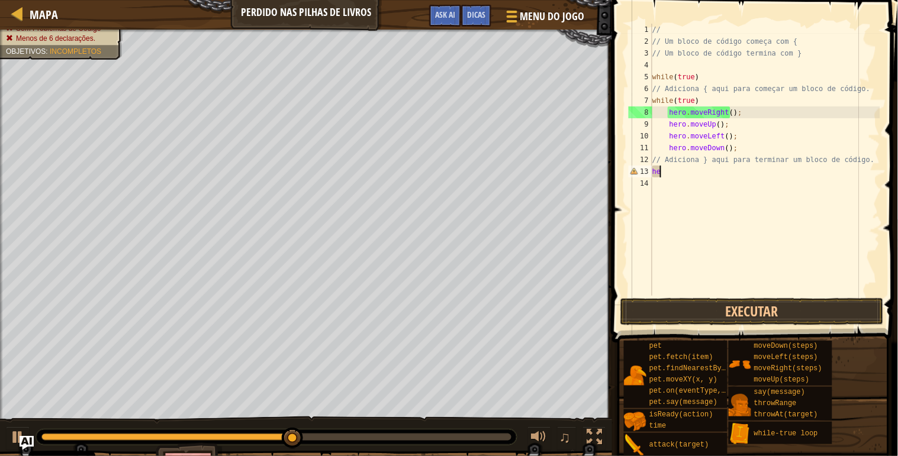
type textarea "h"
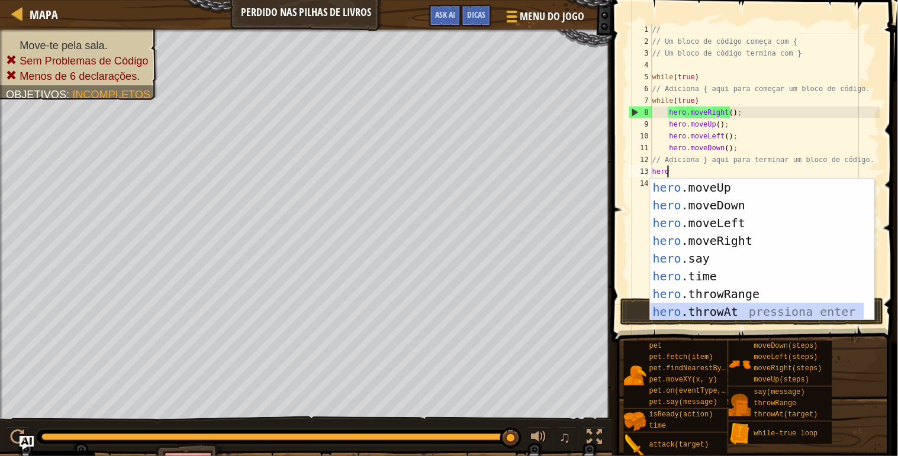
click at [711, 311] on div "hero .moveUp pressiona enter hero .moveDown pressiona enter hero .moveLeft pres…" at bounding box center [757, 267] width 214 height 177
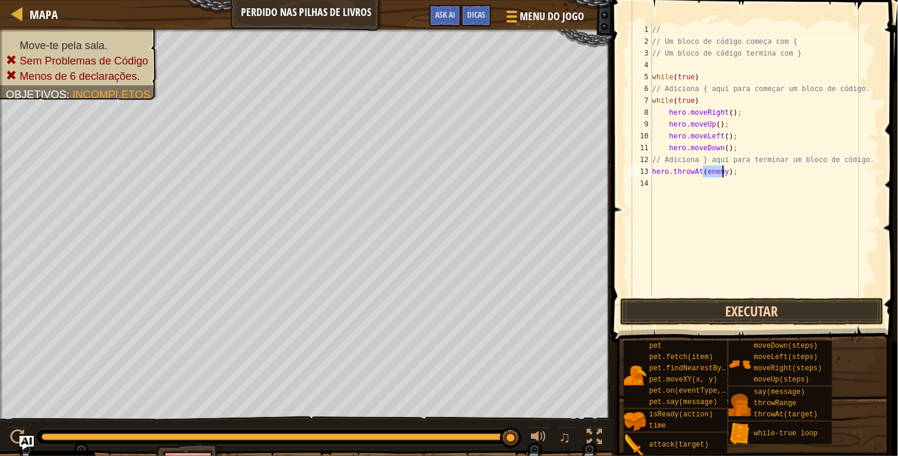
type textarea "hero.throwAt(enemy);"
click at [709, 306] on button "Executar" at bounding box center [751, 311] width 263 height 27
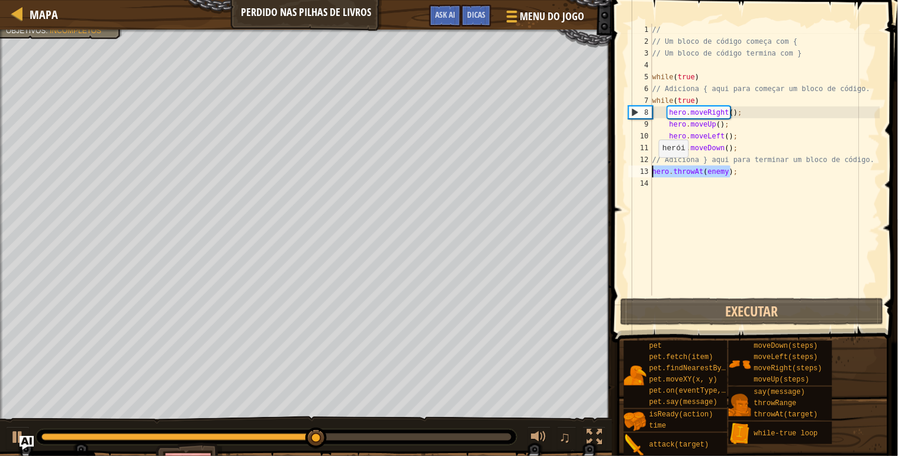
drag, startPoint x: 741, startPoint y: 176, endPoint x: 648, endPoint y: 170, distance: 92.5
click at [648, 170] on div "hero.throwAt(enemy); 1 2 3 4 5 6 7 8 9 10 11 12 13 14 // // Um bloco de código …" at bounding box center [753, 160] width 254 height 272
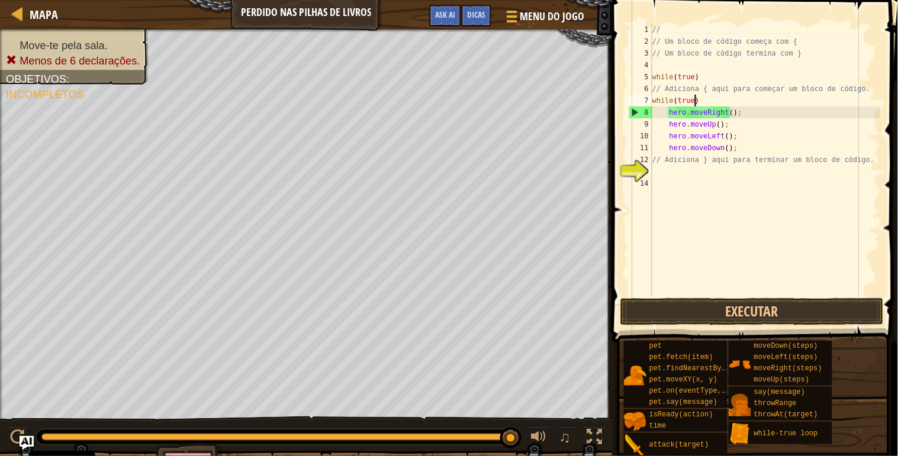
click at [705, 98] on div "// // Um bloco de código começa com { // Um bloco de código termina com } while…" at bounding box center [765, 172] width 230 height 296
type textarea "w"
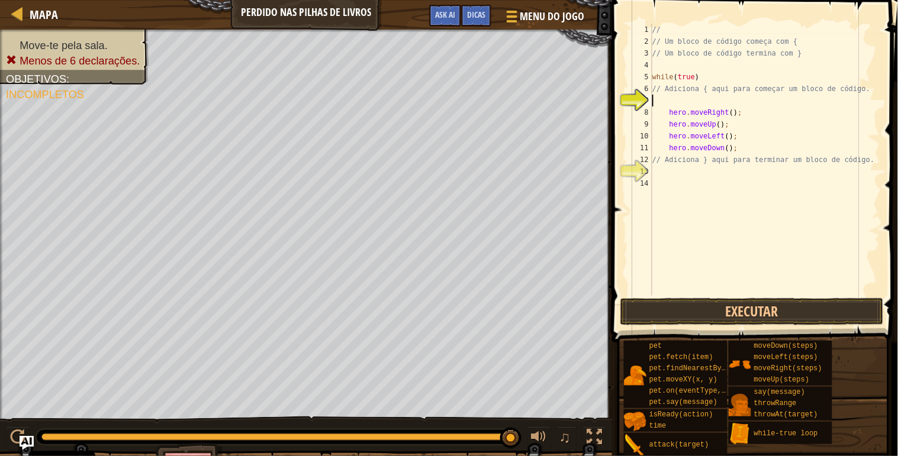
type textarea "// Adiciona { aqui para começar um bloco de código."
type textarea "{"
click at [661, 166] on div "// // Um bloco de código começa com { // Um bloco de código termina com } while…" at bounding box center [765, 172] width 230 height 296
type textarea "]"
type textarea "}"
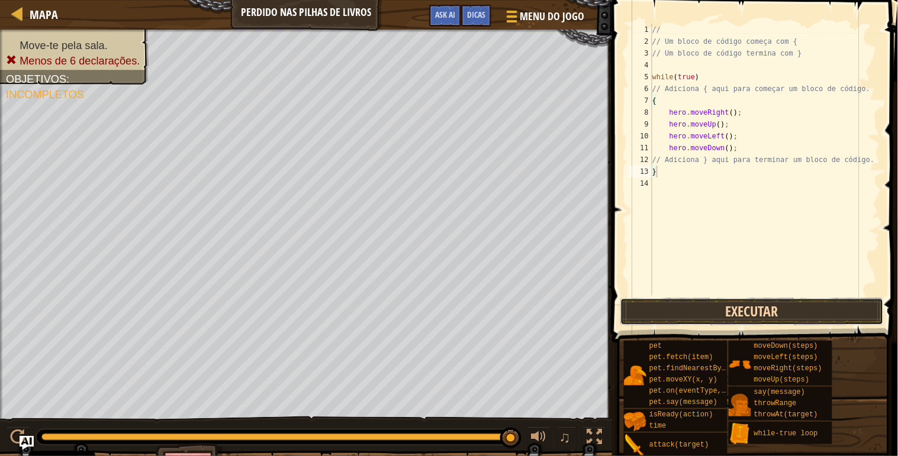
click at [649, 308] on button "Executar" at bounding box center [751, 311] width 263 height 27
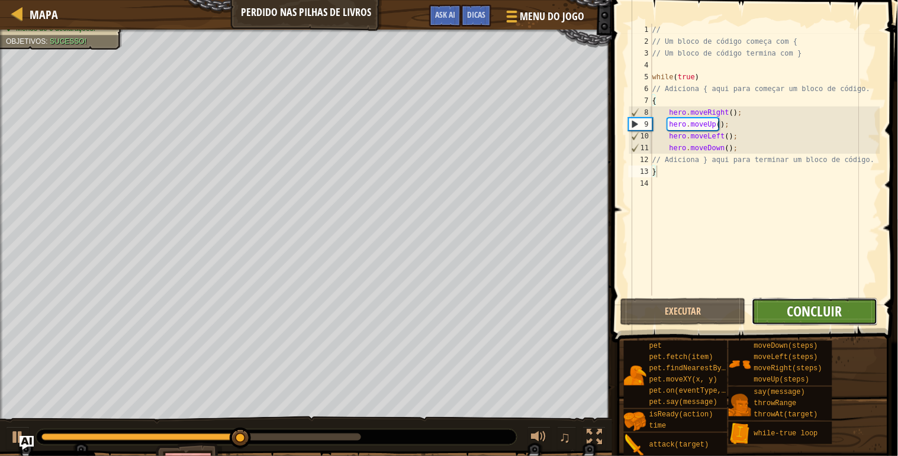
click at [831, 302] on span "Concluir" at bounding box center [814, 311] width 55 height 19
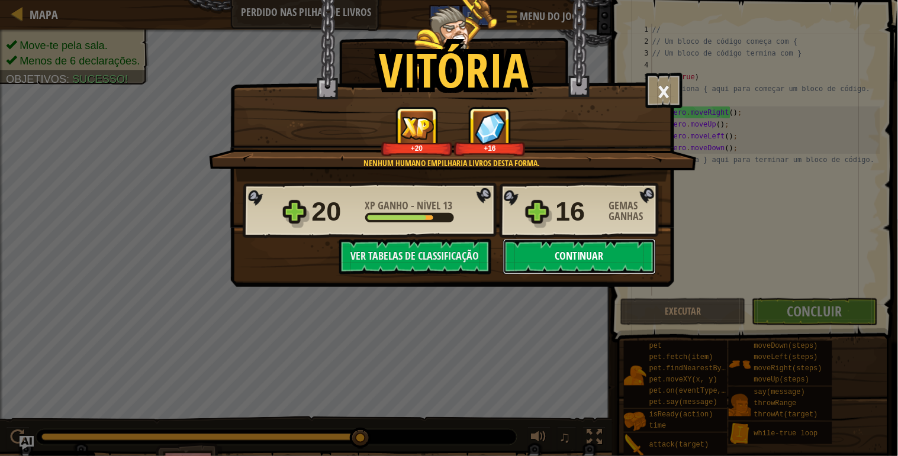
click at [601, 265] on button "Continuar" at bounding box center [579, 256] width 153 height 35
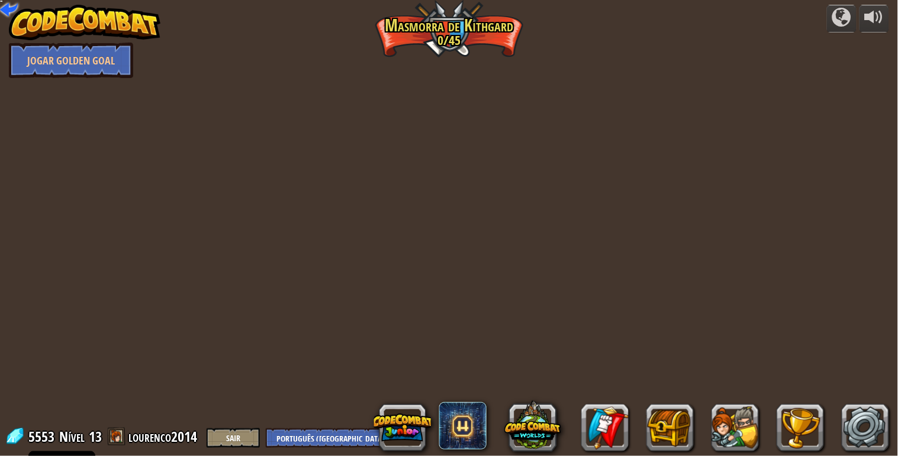
select select "pt-PT"
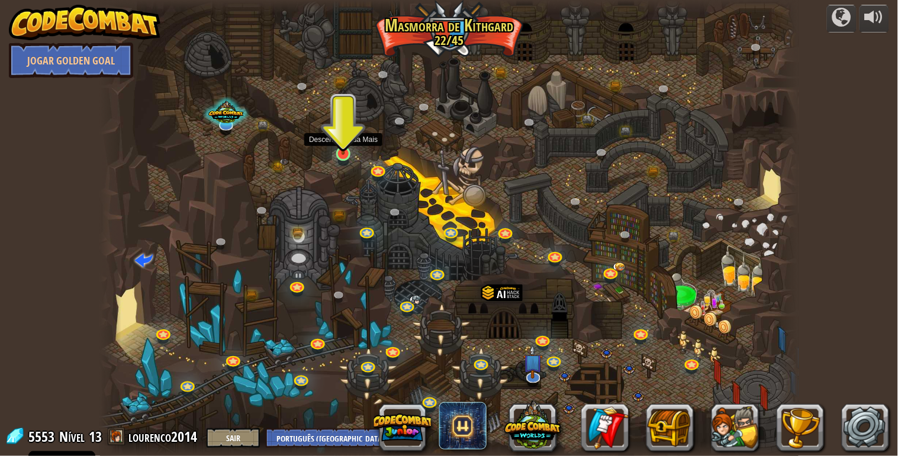
click at [347, 152] on img at bounding box center [343, 135] width 18 height 41
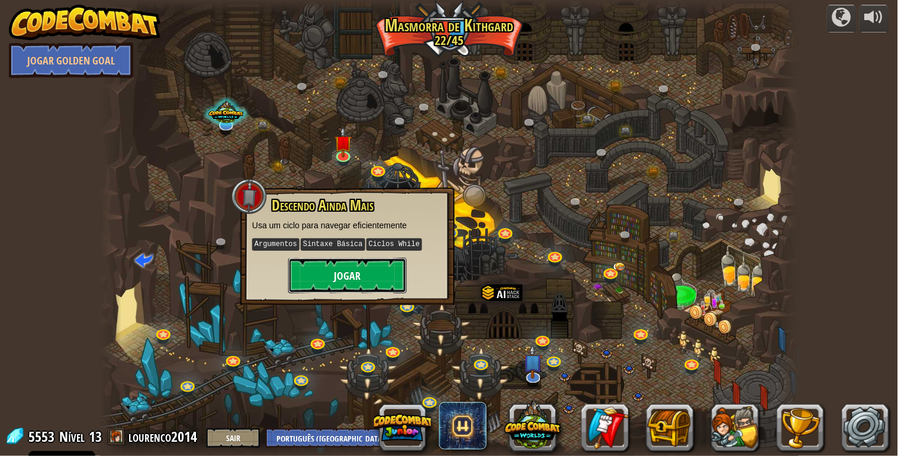
click at [399, 270] on button "Jogar" at bounding box center [347, 275] width 118 height 35
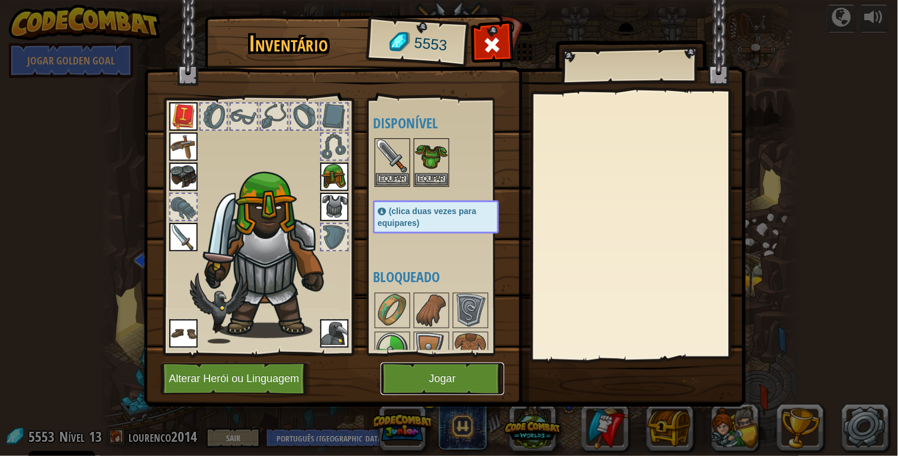
click at [434, 385] on button "Jogar" at bounding box center [442, 379] width 124 height 33
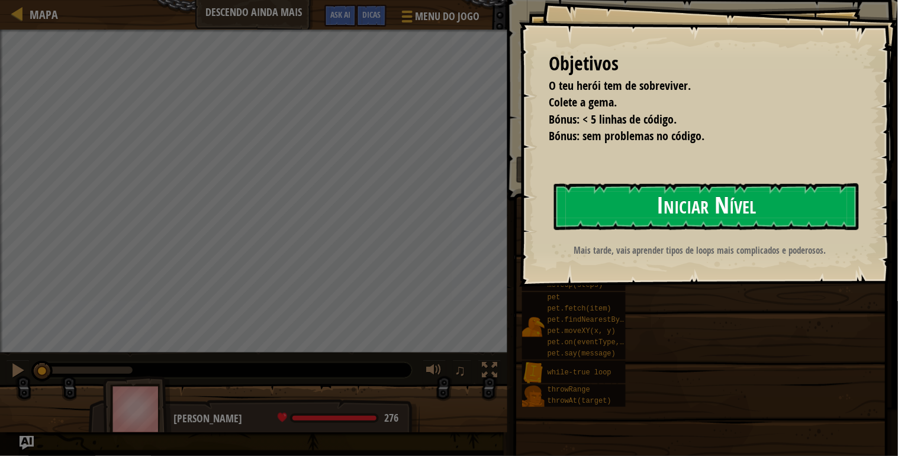
click at [730, 214] on button "Iniciar Nível" at bounding box center [706, 206] width 305 height 47
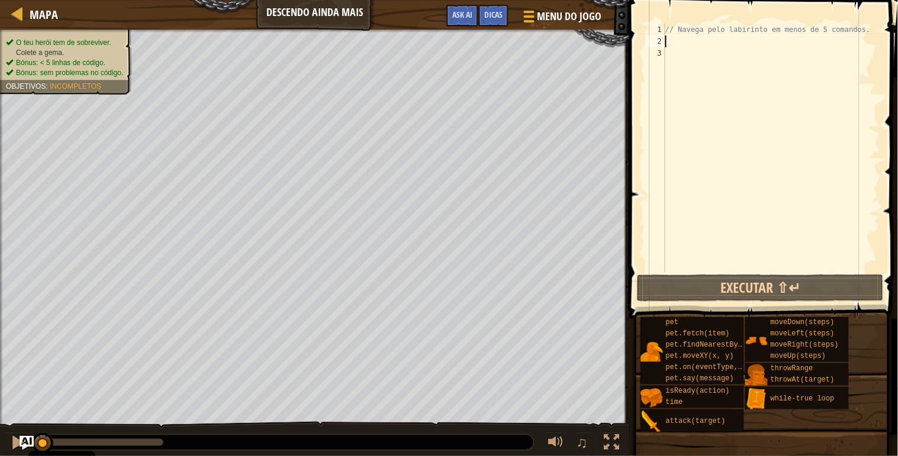
click at [688, 40] on div "// Navega pelo labirinto em menos de 5 comandos." at bounding box center [771, 160] width 217 height 272
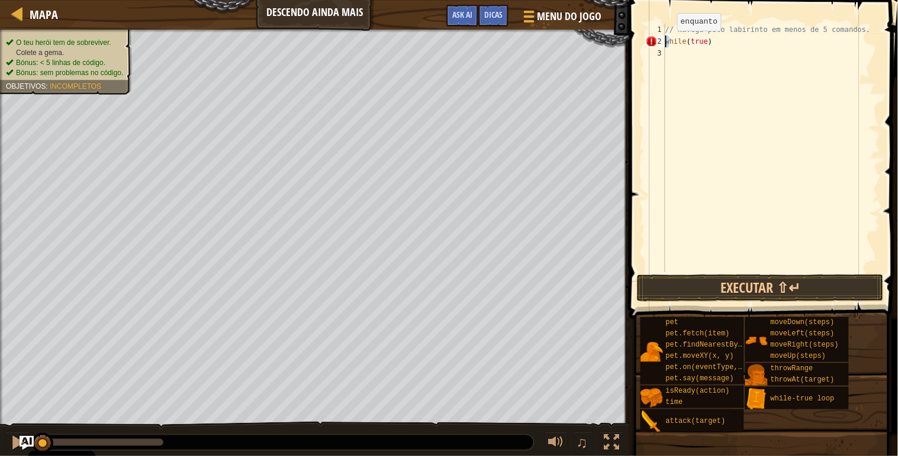
click at [667, 43] on div "// Navega pelo labirinto em menos de 5 comandos. while ( true )" at bounding box center [771, 160] width 217 height 272
click at [667, 43] on div "// Navega pelo labirinto em menos de 5 comandos. while ( true )" at bounding box center [771, 148] width 217 height 248
type textarea "while(true)"
click at [697, 54] on div "// Navega pelo labirinto em menos de 5 comandos. while ( true )" at bounding box center [771, 160] width 217 height 272
click at [720, 45] on div "// Navega pelo labirinto em menos de 5 comandos. while ( true )" at bounding box center [771, 160] width 217 height 272
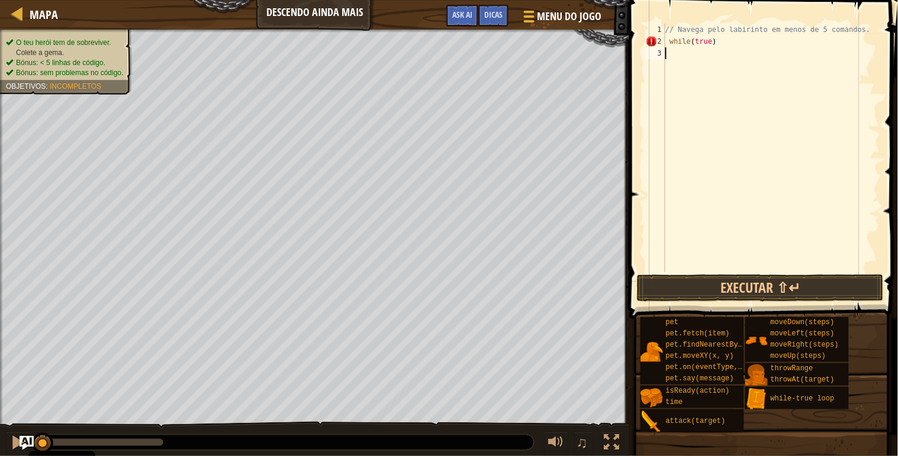
type textarea "while(true)"
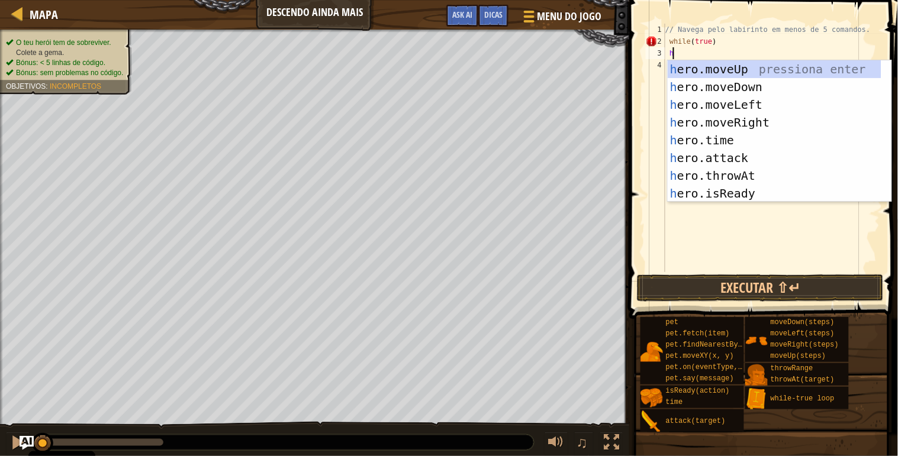
scroll to position [5, 0]
type textarea "her"
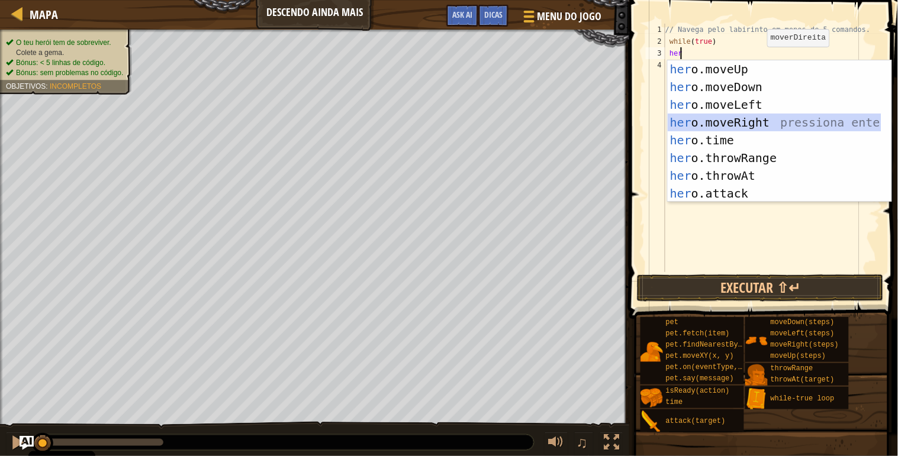
click at [743, 118] on div "her o.moveUp pressiona enter her o.moveDown pressiona enter her o.moveLeft pres…" at bounding box center [774, 148] width 214 height 177
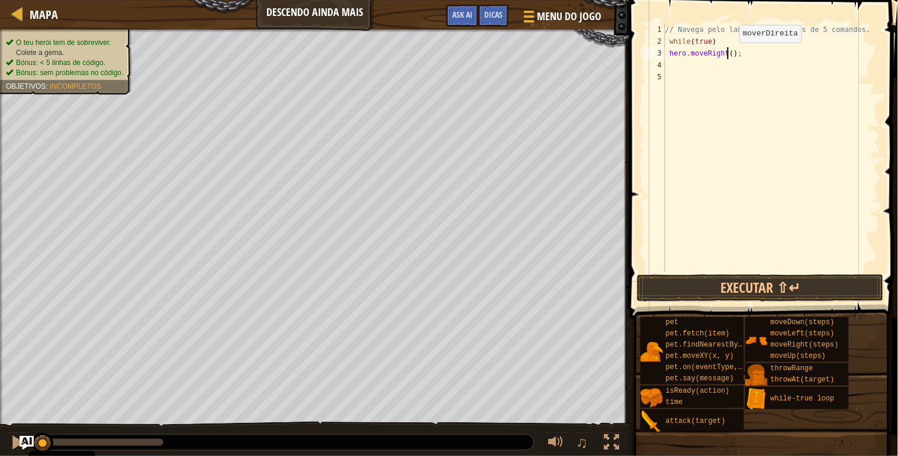
click at [730, 54] on div "// Navega pelo labirinto em menos de 5 comandos. while ( true ) hero . moveRigh…" at bounding box center [771, 160] width 217 height 272
type textarea "hero.moveRight(2);"
click at [682, 60] on div "// Navega pelo labirinto em menos de 5 comandos. while ( true ) hero . moveRigh…" at bounding box center [771, 160] width 217 height 272
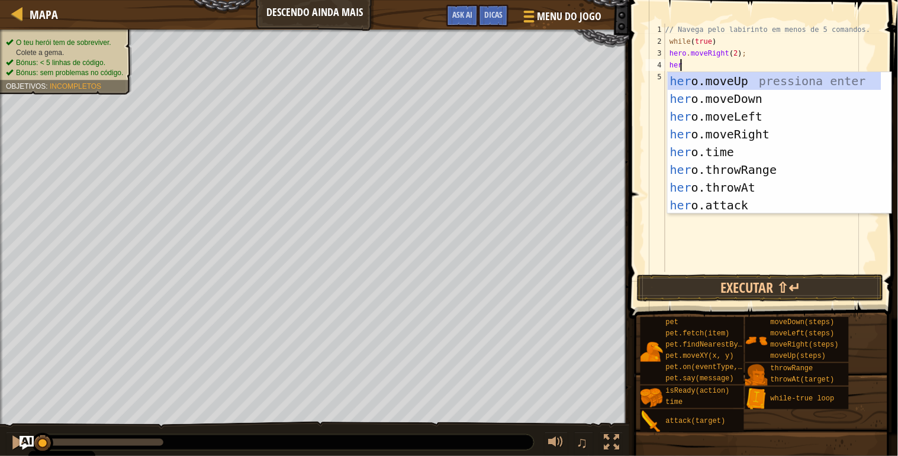
type textarea "hero"
click at [738, 99] on div "hero .moveUp pressiona enter hero .moveDown pressiona enter hero .moveLeft pres…" at bounding box center [774, 160] width 214 height 177
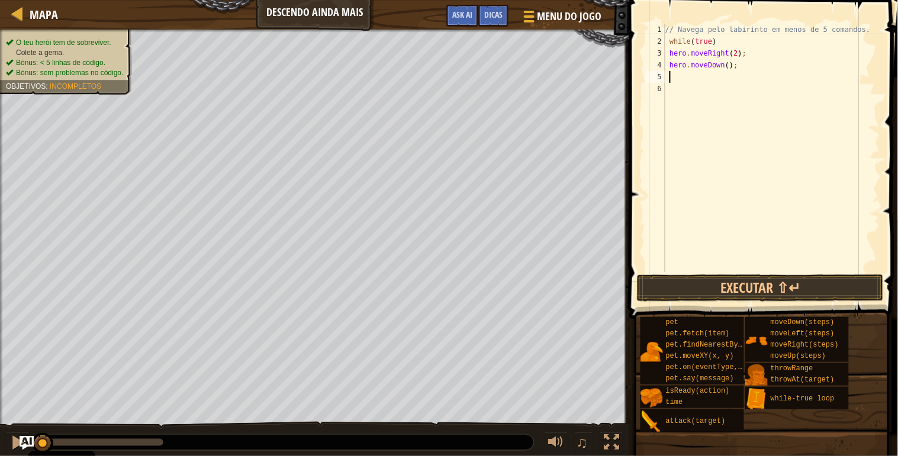
scroll to position [5, 0]
drag, startPoint x: 737, startPoint y: 286, endPoint x: 750, endPoint y: 282, distance: 13.7
click at [738, 285] on button "Executar ⇧↵" at bounding box center [760, 288] width 247 height 27
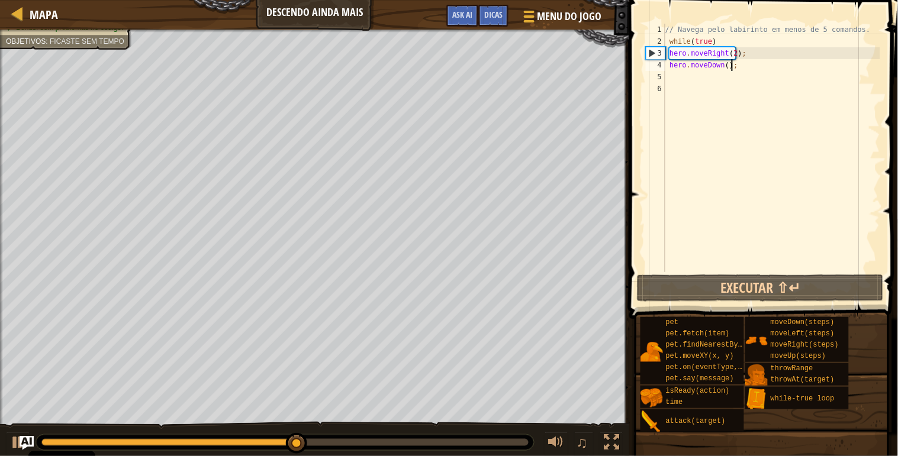
click at [743, 62] on div "// Navega pelo labirinto em menos de 5 comandos. while ( true ) hero . moveRigh…" at bounding box center [771, 160] width 217 height 272
type textarea "hero.moveDown();"
click at [707, 79] on div "// Navega pelo labirinto em menos de 5 comandos. while ( true ) hero . moveRigh…" at bounding box center [771, 160] width 217 height 272
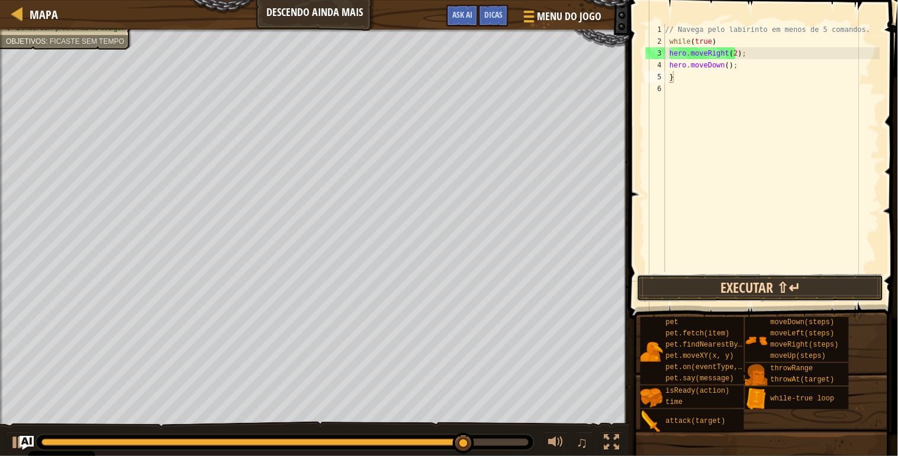
click at [725, 283] on button "Executar ⇧↵" at bounding box center [760, 288] width 247 height 27
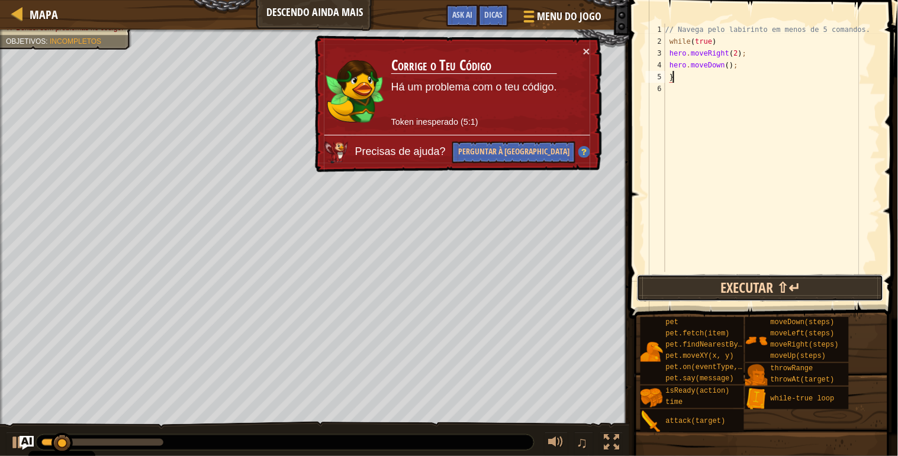
click at [725, 283] on button "Executar ⇧↵" at bounding box center [760, 288] width 247 height 27
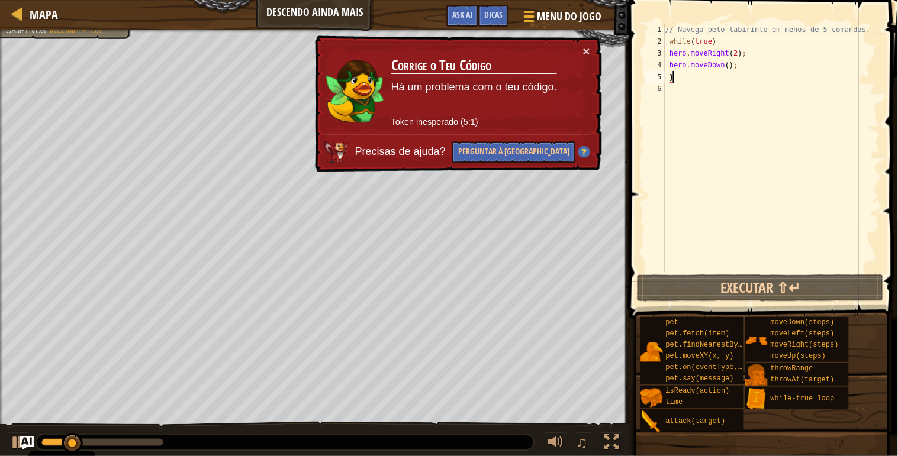
click at [670, 81] on div "// Navega pelo labirinto em menos de 5 comandos. while ( true ) hero . moveRigh…" at bounding box center [771, 160] width 217 height 272
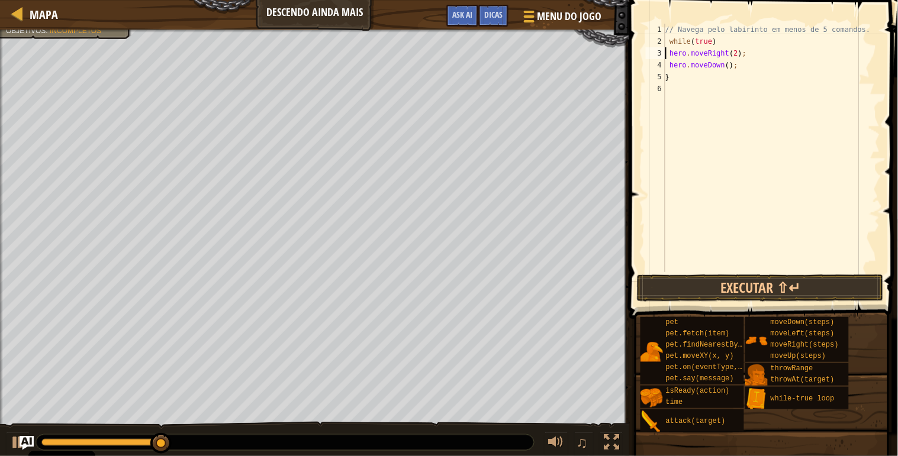
click at [667, 48] on div "// Navega pelo labirinto em menos de 5 comandos. while ( true ) hero . moveRigh…" at bounding box center [771, 160] width 217 height 272
type textarea "hero.moveRight(2);"
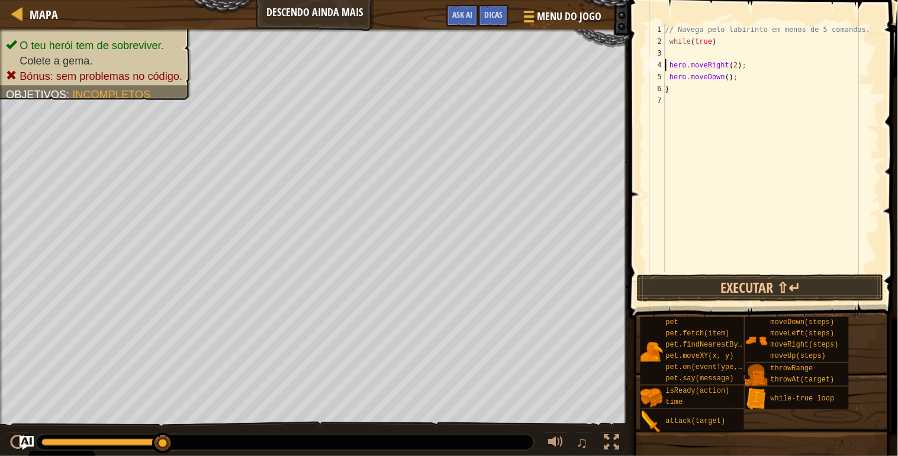
click at [678, 50] on div "// Navega pelo labirinto em menos de 5 comandos. while ( true ) hero . moveRigh…" at bounding box center [771, 160] width 217 height 272
type textarea "{"
click at [757, 288] on button "Executar ⇧↵" at bounding box center [760, 288] width 247 height 27
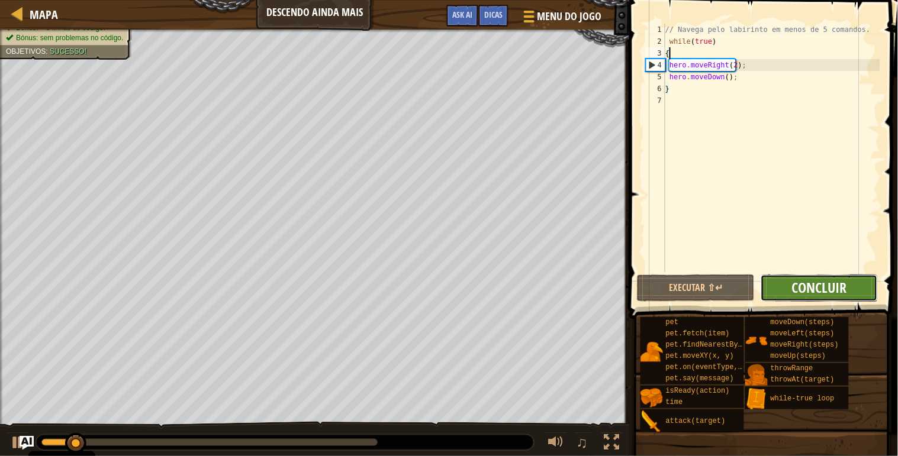
click at [809, 284] on span "Concluir" at bounding box center [819, 287] width 55 height 19
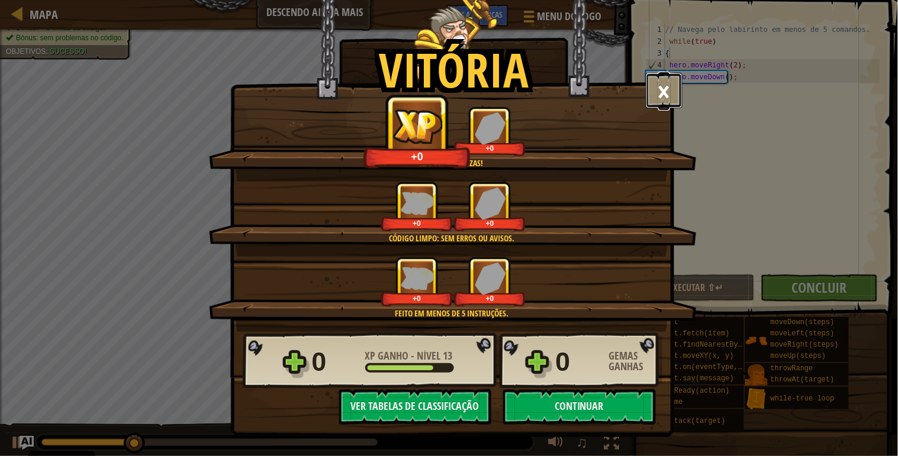
drag, startPoint x: 654, startPoint y: 93, endPoint x: 653, endPoint y: 85, distance: 8.4
click at [654, 92] on button "×" at bounding box center [663, 90] width 37 height 35
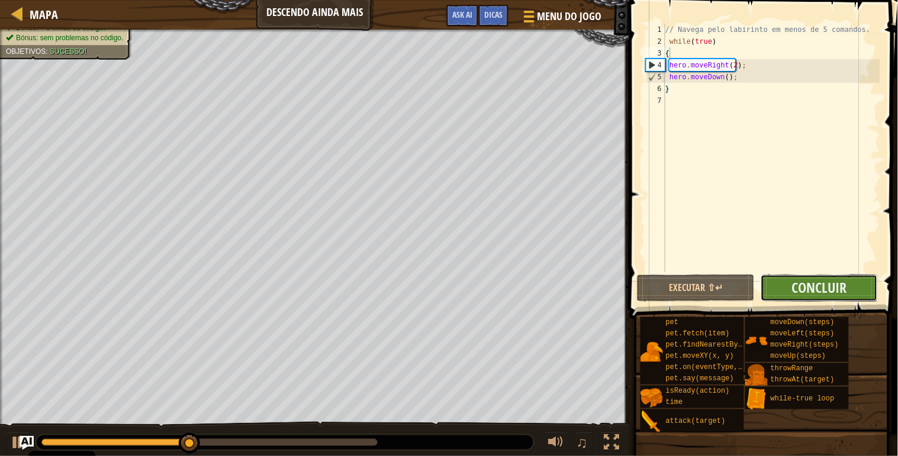
click at [786, 281] on button "Concluir" at bounding box center [818, 288] width 117 height 27
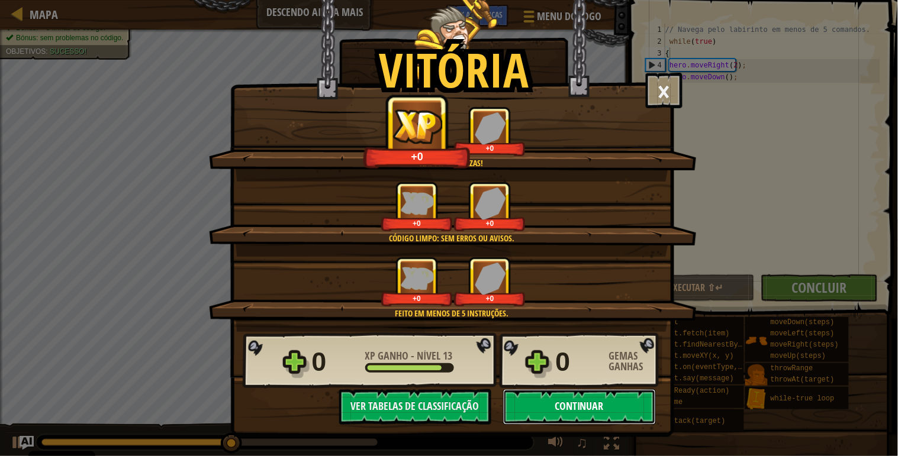
click at [592, 401] on button "Continuar" at bounding box center [579, 406] width 153 height 35
select select "pt-PT"
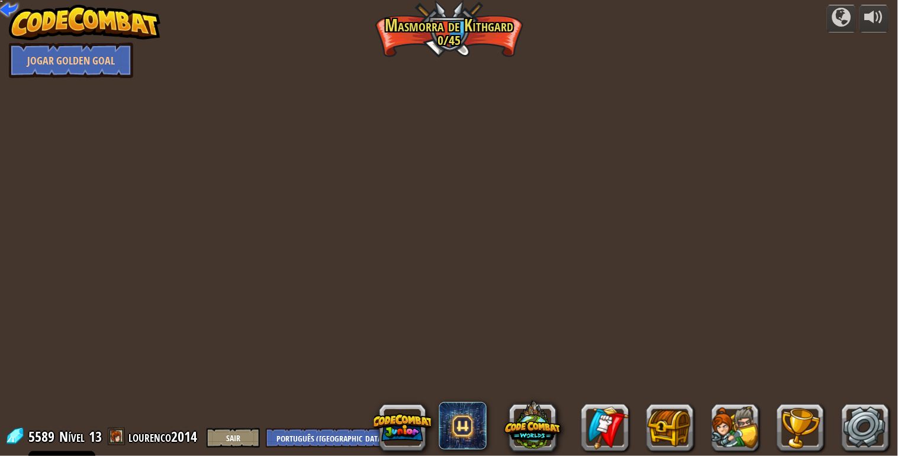
select select "pt-PT"
